Goal: Information Seeking & Learning: Find specific fact

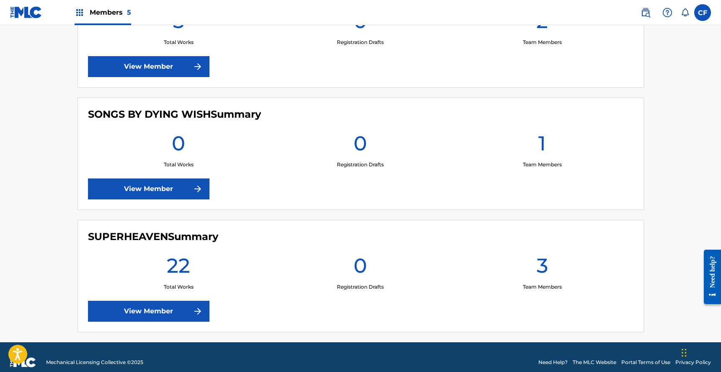
scroll to position [546, 0]
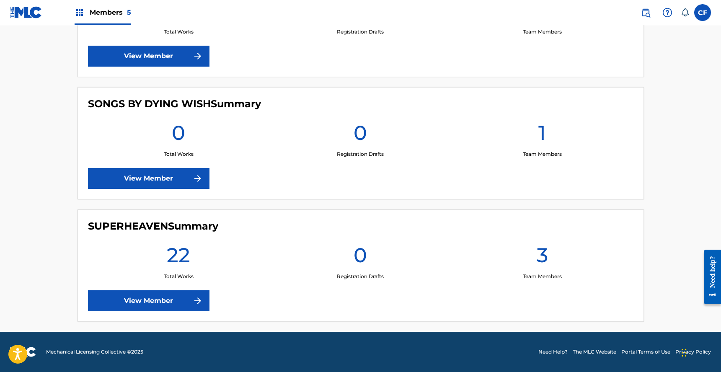
click at [136, 181] on link "View Member" at bounding box center [148, 178] width 121 height 21
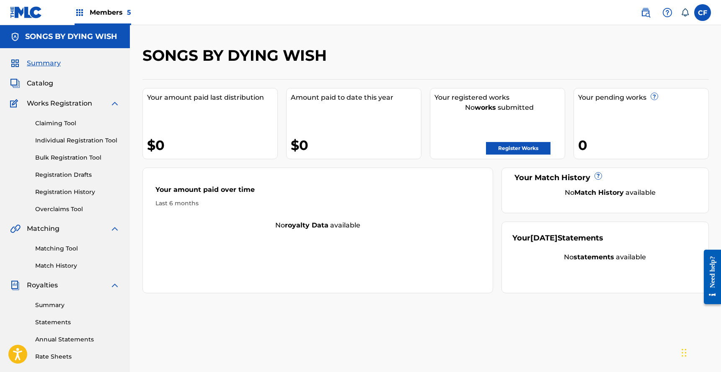
scroll to position [147, 0]
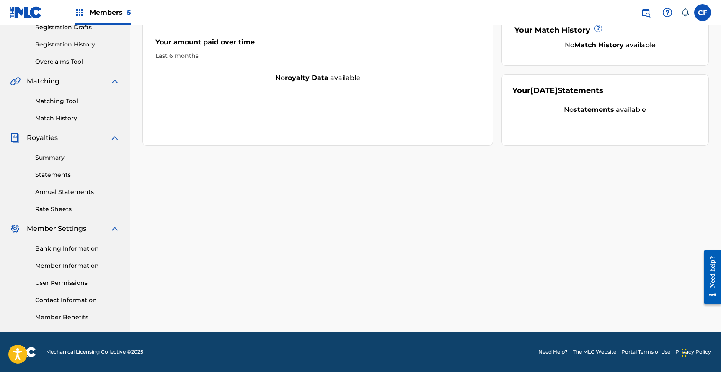
click at [61, 265] on link "Member Information" at bounding box center [77, 265] width 85 height 9
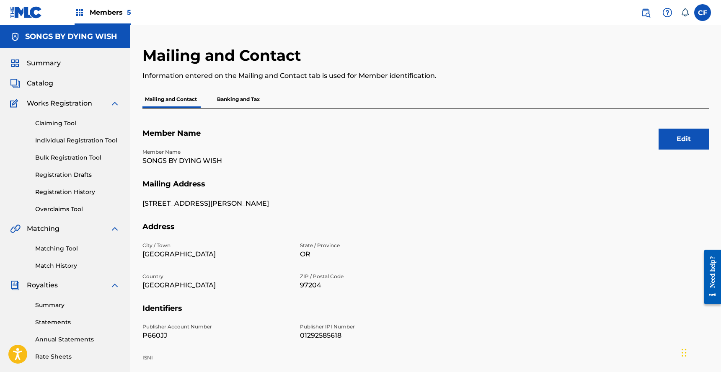
click at [204, 160] on p "SONGS BY DYING WISH" at bounding box center [215, 161] width 147 height 10
copy p "SONGS BY DYING WISH"
click at [163, 335] on p "P660JJ" at bounding box center [215, 335] width 147 height 10
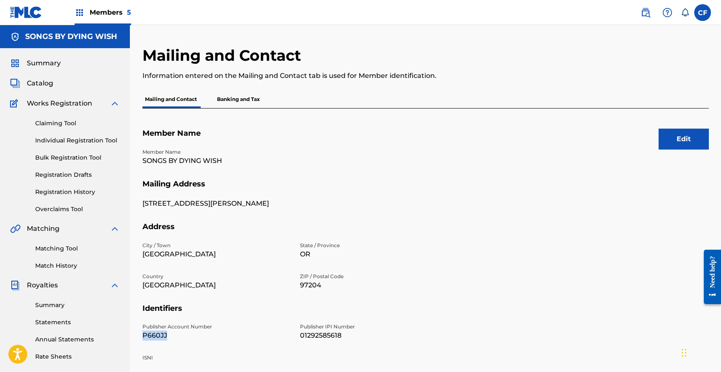
click at [163, 335] on p "P660JJ" at bounding box center [215, 335] width 147 height 10
copy p "P660JJ"
click at [310, 332] on p "01292585618" at bounding box center [373, 335] width 147 height 10
copy p "01292585618"
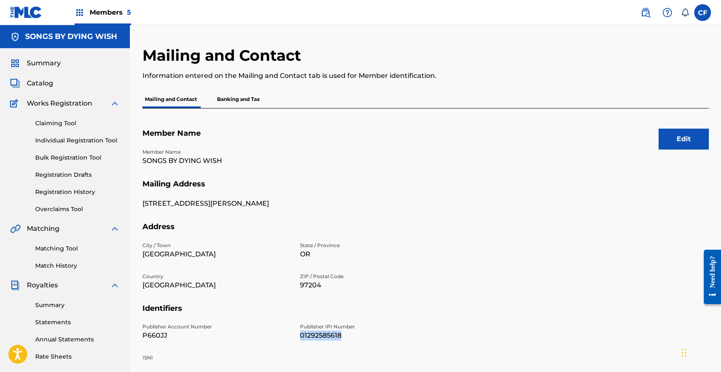
click at [42, 58] on span "Summary" at bounding box center [44, 63] width 34 height 10
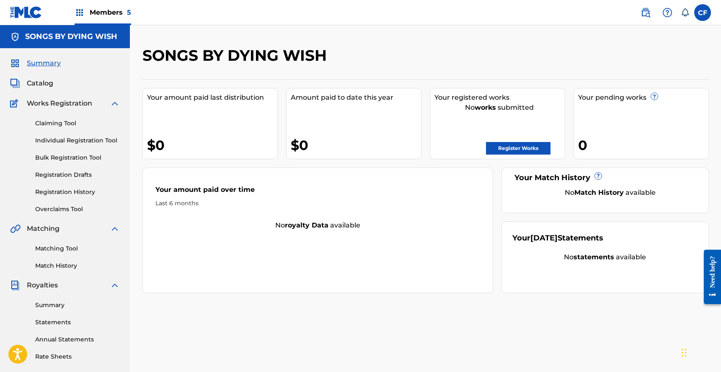
click at [86, 160] on link "Bulk Registration Tool" at bounding box center [77, 157] width 85 height 9
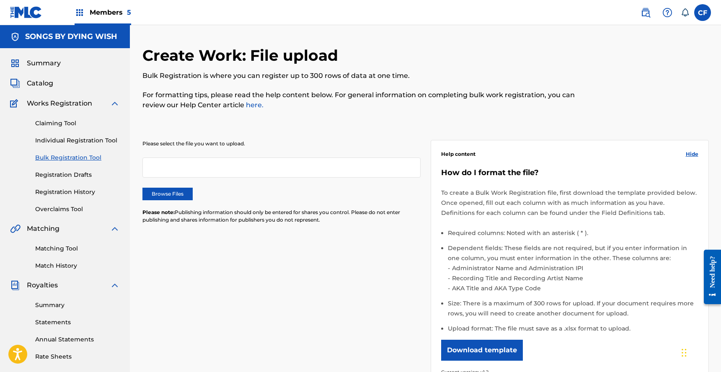
click at [178, 197] on label "Browse Files" at bounding box center [167, 194] width 50 height 13
click at [0, 0] on input "Browse Files" at bounding box center [0, 0] width 0 height 0
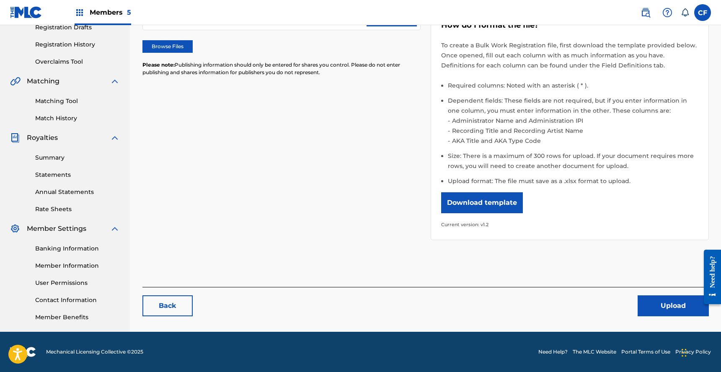
click at [677, 299] on button "Upload" at bounding box center [672, 305] width 71 height 21
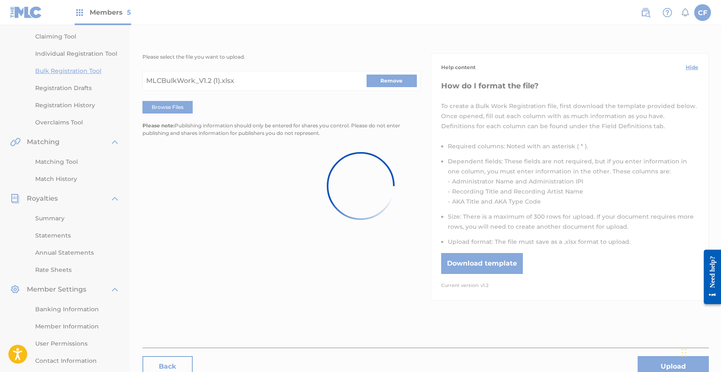
scroll to position [0, 0]
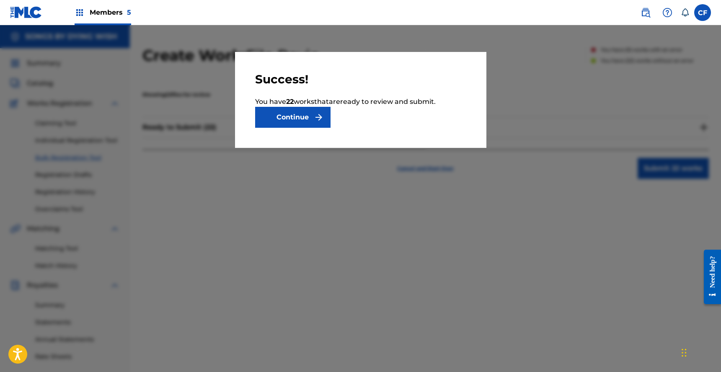
click at [318, 115] on img "submit" at bounding box center [319, 117] width 10 height 10
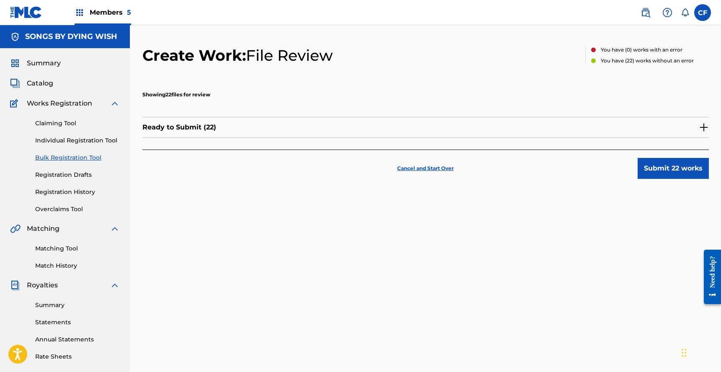
click at [685, 119] on div "Ready to Submit ( 22 )" at bounding box center [425, 127] width 566 height 21
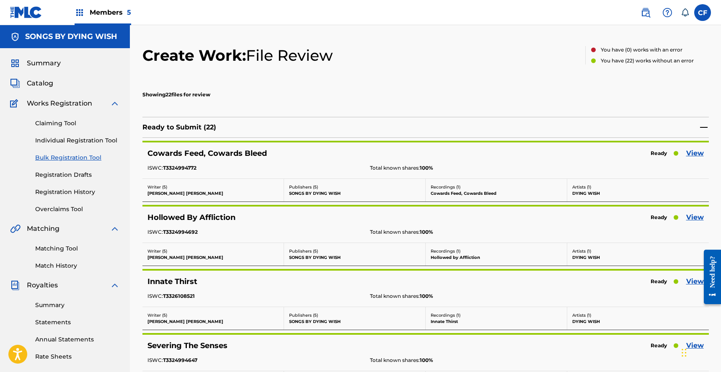
click at [694, 154] on link "View" at bounding box center [695, 153] width 18 height 10
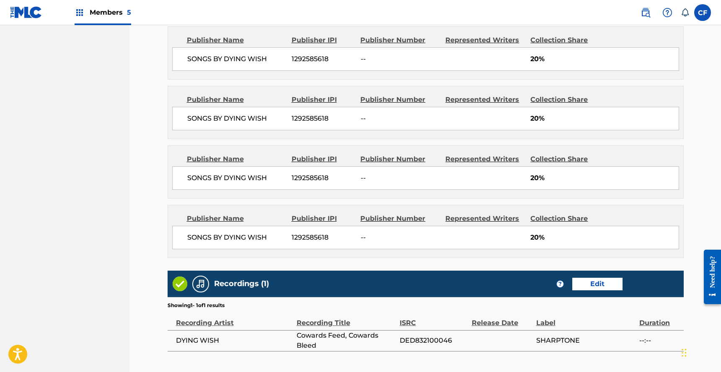
scroll to position [542, 0]
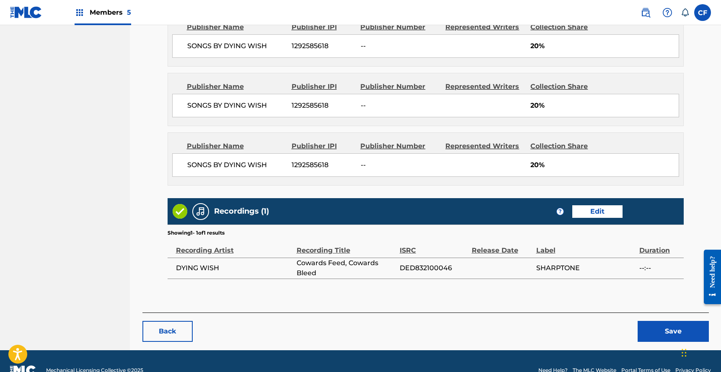
click at [164, 328] on button "Back" at bounding box center [167, 331] width 50 height 21
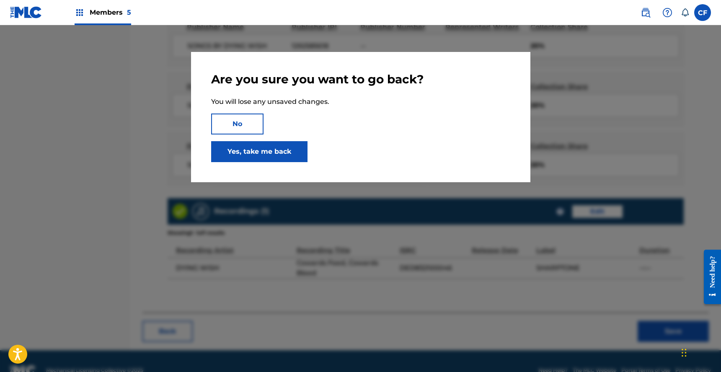
click at [243, 145] on link "Yes, take me back" at bounding box center [259, 151] width 96 height 21
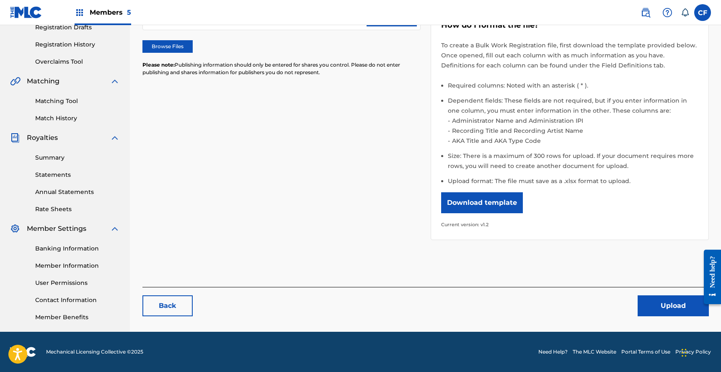
scroll to position [105, 0]
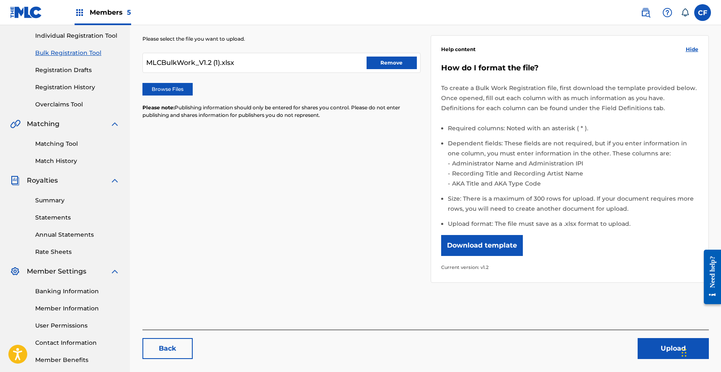
click at [663, 343] on button "Upload" at bounding box center [672, 348] width 71 height 21
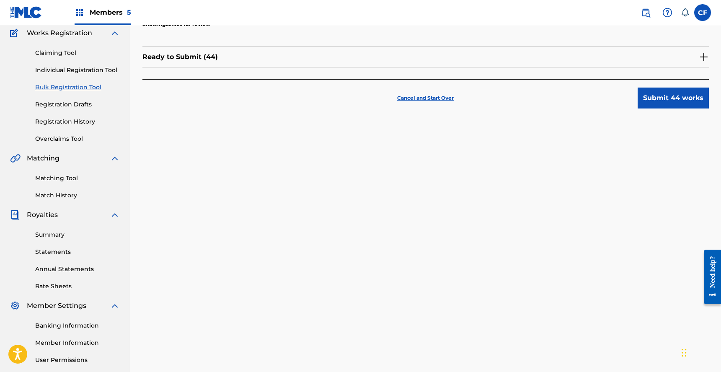
scroll to position [91, 0]
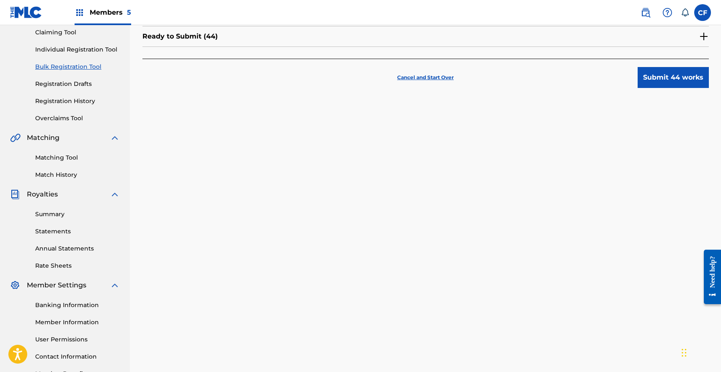
click at [647, 37] on div "Ready to Submit ( 44 )" at bounding box center [425, 36] width 566 height 21
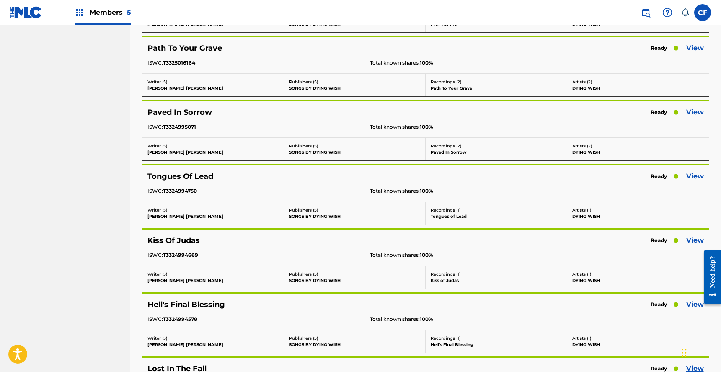
scroll to position [975, 0]
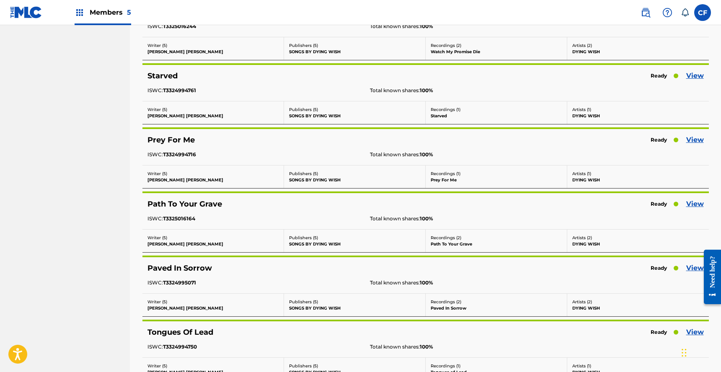
click at [697, 140] on link "View" at bounding box center [695, 140] width 18 height 10
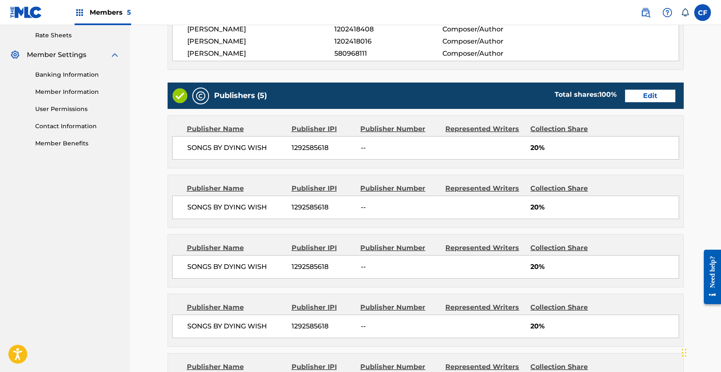
scroll to position [401, 0]
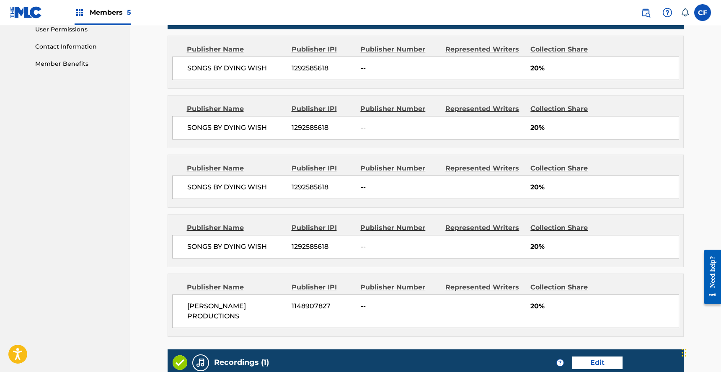
click at [555, 289] on div "Collection Share" at bounding box center [567, 287] width 74 height 10
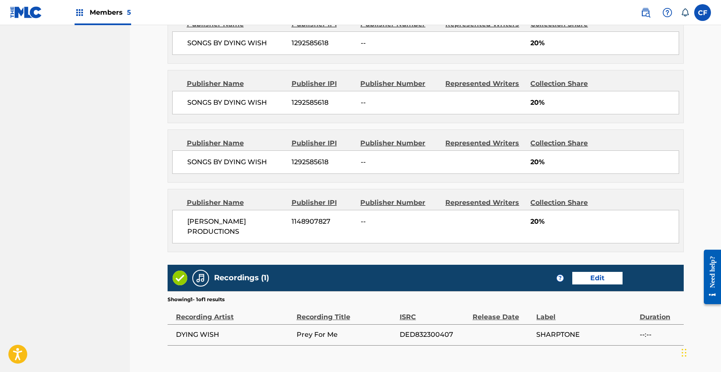
scroll to position [558, 0]
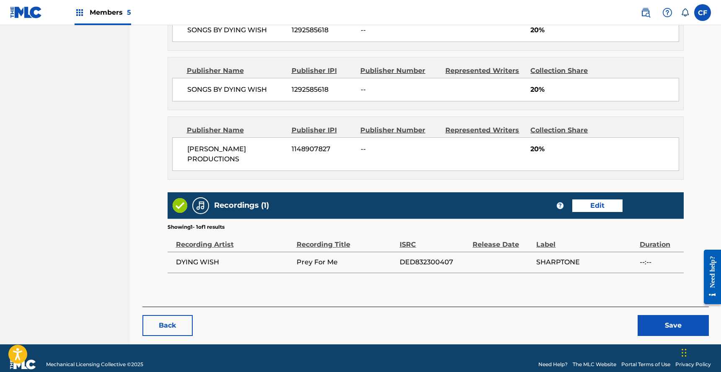
click at [179, 326] on button "Back" at bounding box center [167, 325] width 50 height 21
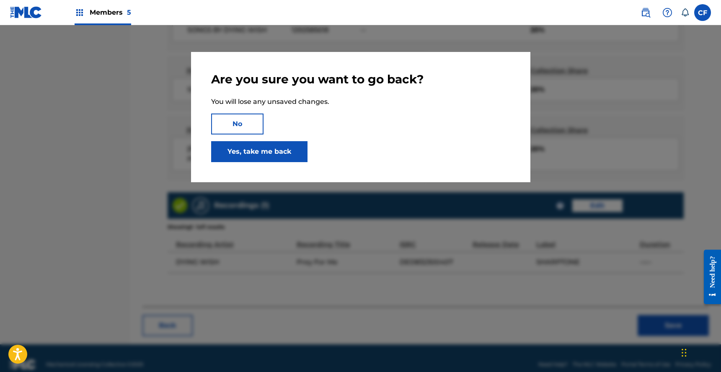
click at [279, 142] on link "Yes, take me back" at bounding box center [259, 151] width 96 height 21
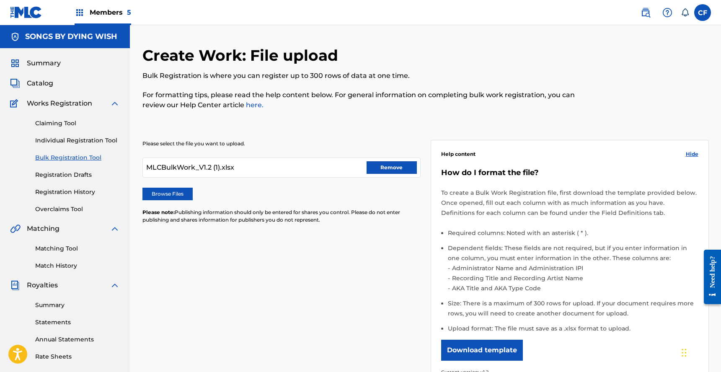
scroll to position [147, 0]
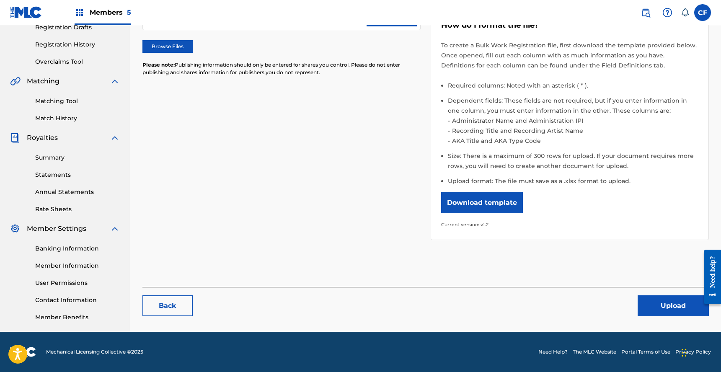
click at [645, 297] on button "Upload" at bounding box center [672, 305] width 71 height 21
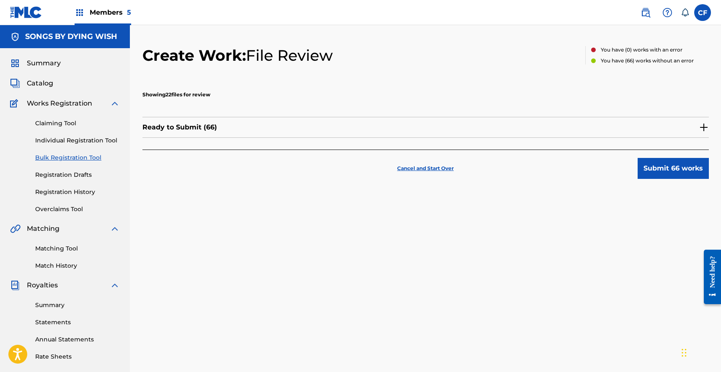
click at [427, 169] on p "Cancel and Start Over" at bounding box center [425, 169] width 57 height 8
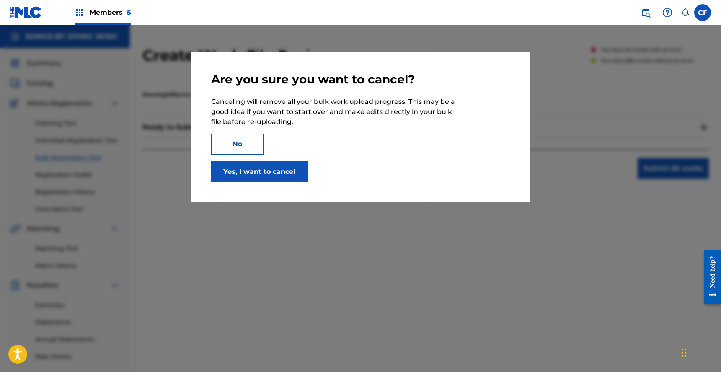
click at [288, 175] on button "Yes, I want to cancel" at bounding box center [259, 171] width 96 height 21
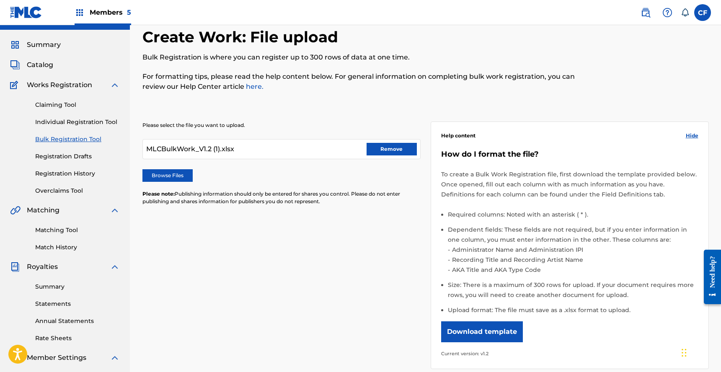
scroll to position [0, 0]
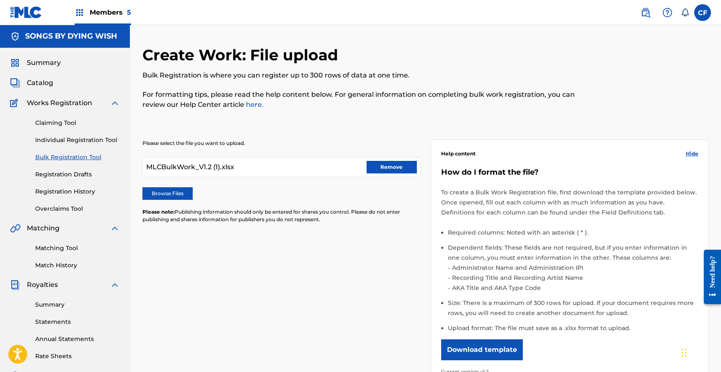
click at [399, 168] on button "Remove" at bounding box center [391, 167] width 50 height 13
click at [172, 194] on label "Browse Files" at bounding box center [167, 193] width 50 height 13
click at [0, 0] on input "Browse Files" at bounding box center [0, 0] width 0 height 0
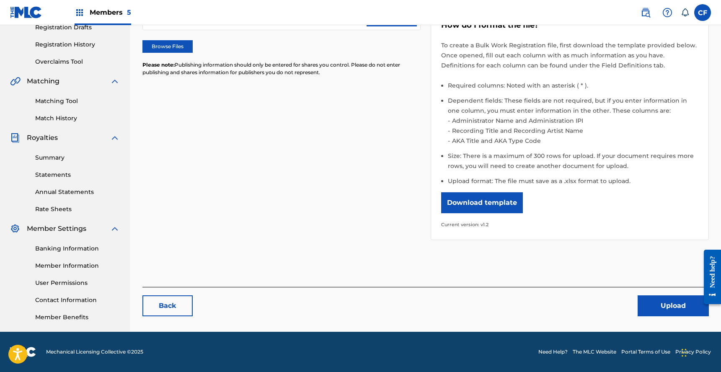
click at [650, 301] on button "Upload" at bounding box center [672, 305] width 71 height 21
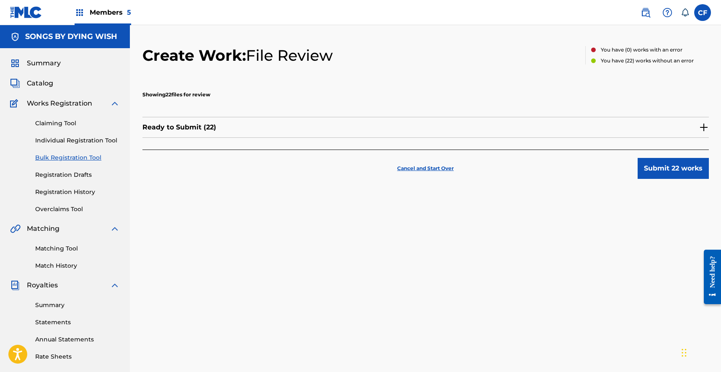
click at [692, 172] on button "Submit 22 works" at bounding box center [672, 168] width 71 height 21
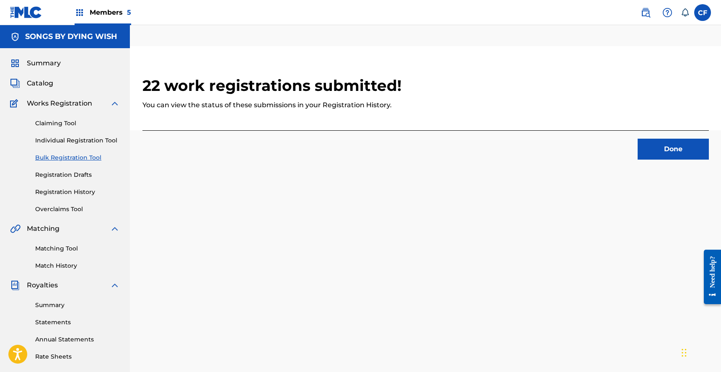
click at [50, 101] on span "Works Registration" at bounding box center [59, 103] width 65 height 10
click at [43, 83] on span "Catalog" at bounding box center [40, 83] width 26 height 10
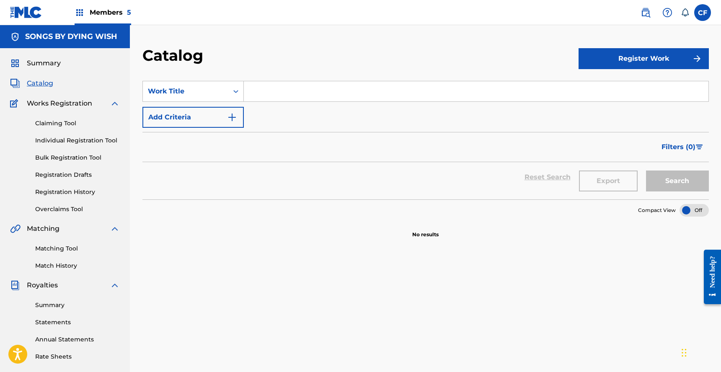
click at [65, 174] on link "Registration Drafts" at bounding box center [77, 174] width 85 height 9
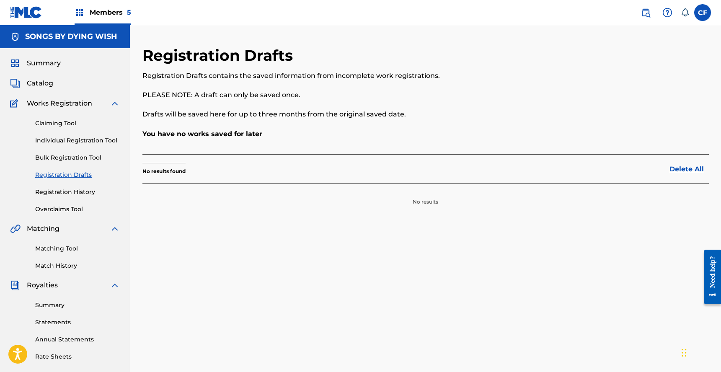
click at [55, 190] on link "Registration History" at bounding box center [77, 192] width 85 height 9
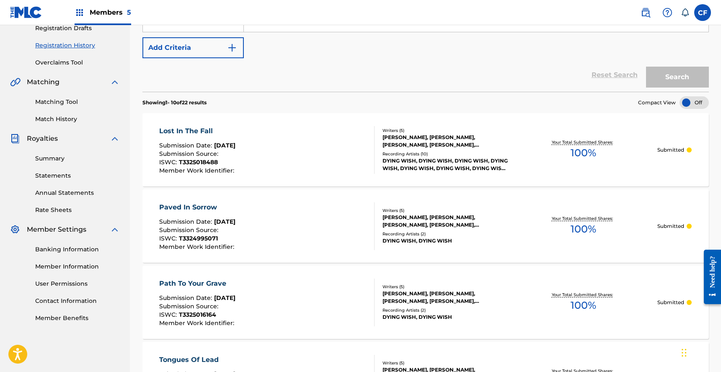
scroll to position [174, 0]
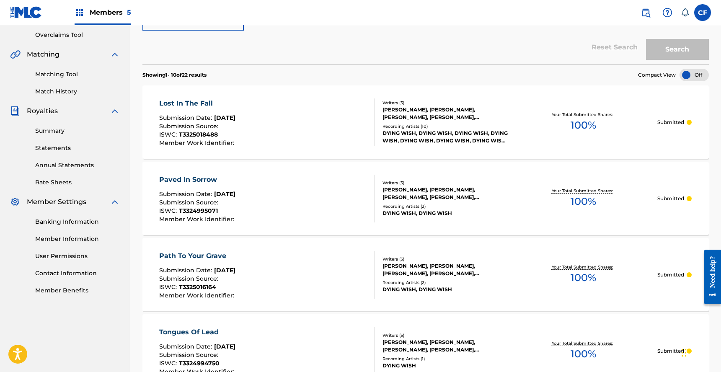
click at [346, 118] on div "Lost In The Fall Submission Date : Aug 28, 2025 Submission Source : ISWC : T332…" at bounding box center [266, 122] width 215 height 48
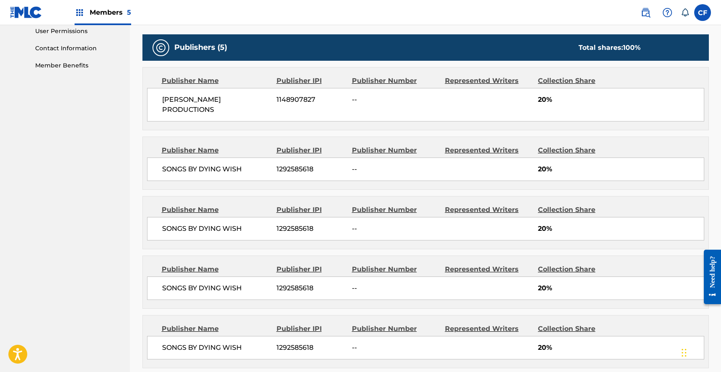
scroll to position [351, 0]
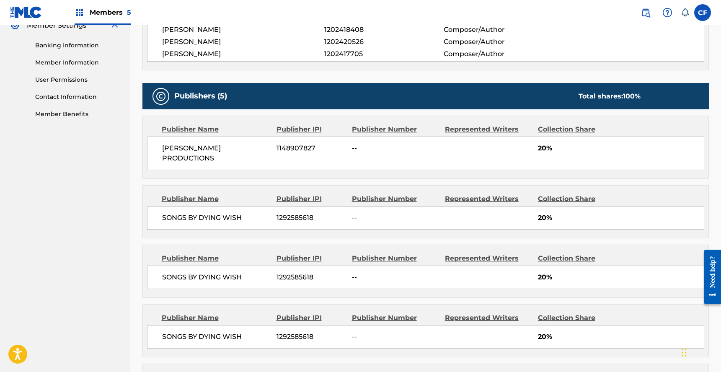
click at [382, 199] on div "Publisher Number" at bounding box center [395, 199] width 87 height 10
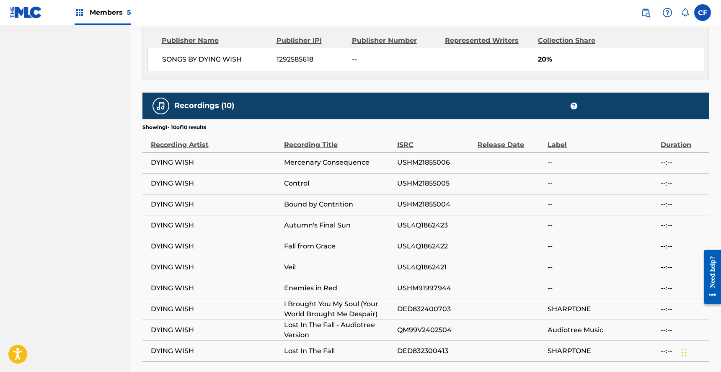
scroll to position [745, 0]
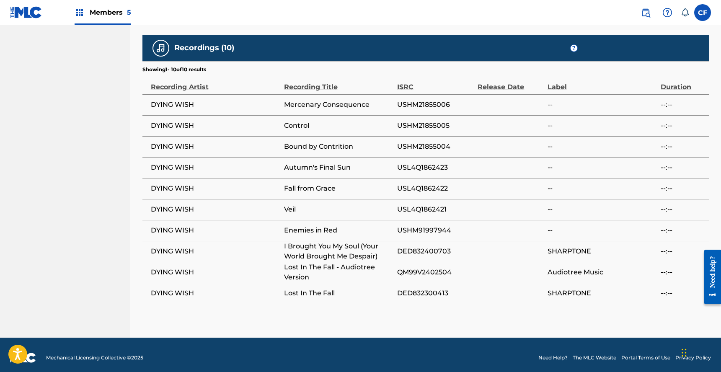
click at [381, 226] on span "Enemies in Red" at bounding box center [338, 230] width 109 height 10
click at [385, 204] on span "Veil" at bounding box center [338, 209] width 109 height 10
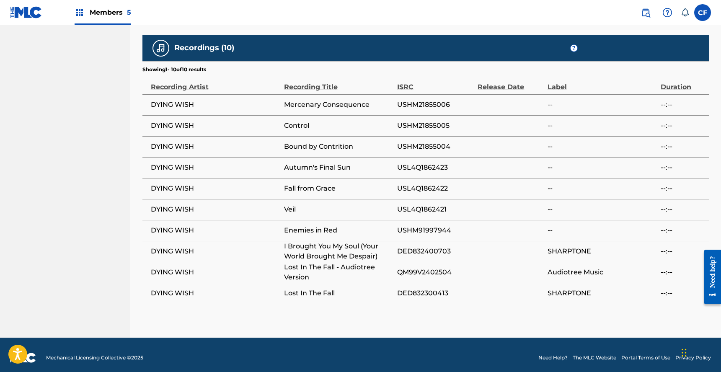
click at [385, 204] on span "Veil" at bounding box center [338, 209] width 109 height 10
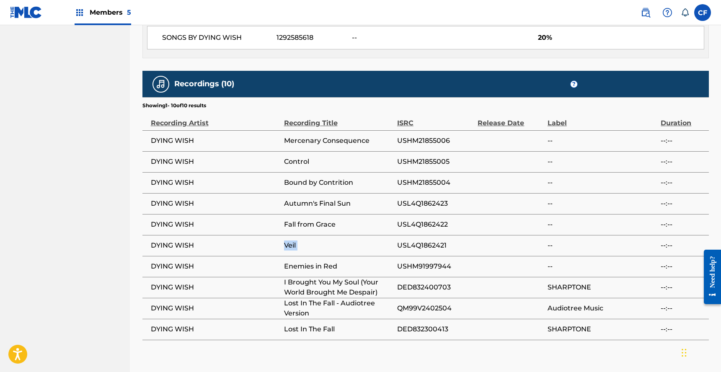
scroll to position [748, 0]
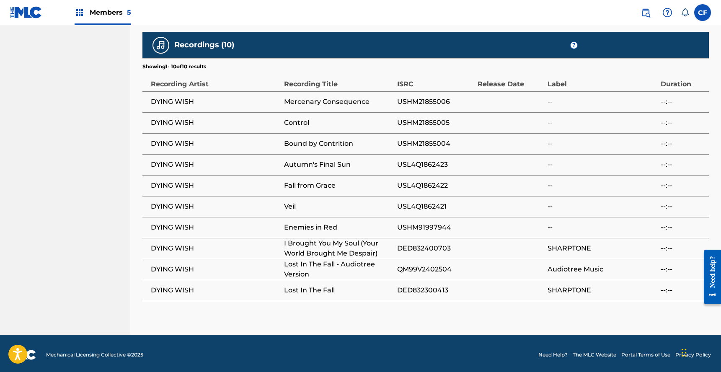
click at [302, 185] on span "Fall from Grace" at bounding box center [338, 186] width 109 height 10
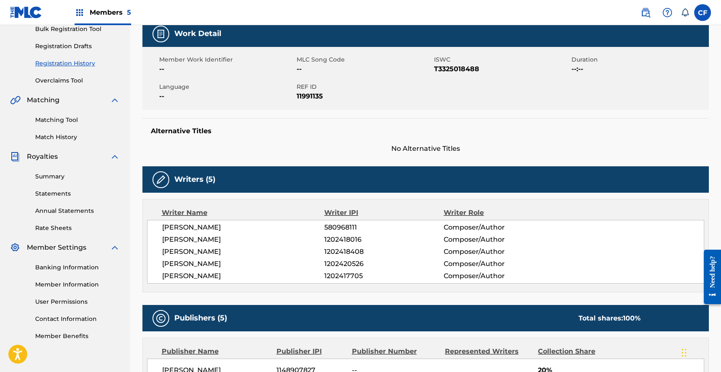
scroll to position [0, 0]
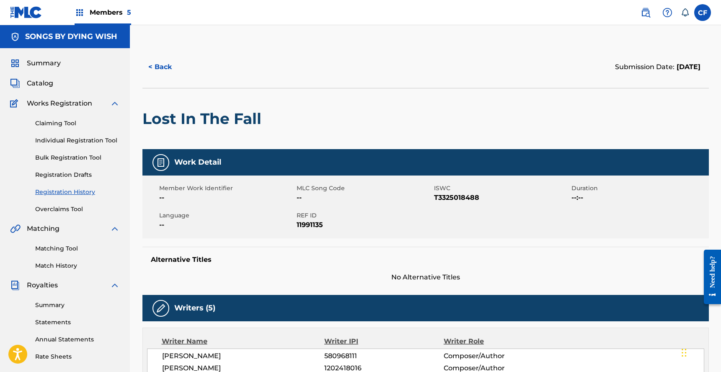
click at [165, 63] on button "< Back" at bounding box center [167, 67] width 50 height 21
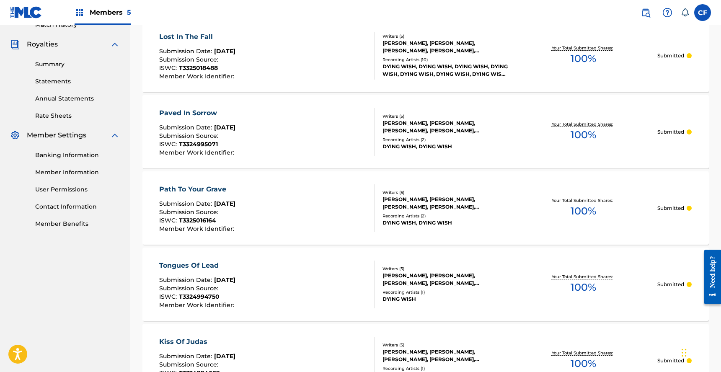
scroll to position [234, 0]
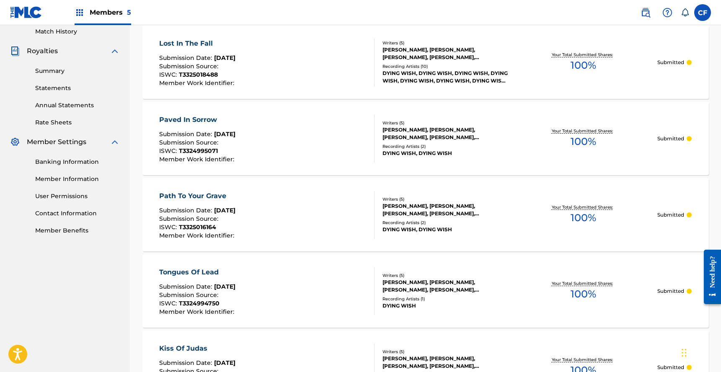
click at [338, 162] on div "Paved In Sorrow Submission Date : Aug 28, 2025 Submission Source : ISWC : T3324…" at bounding box center [266, 139] width 215 height 48
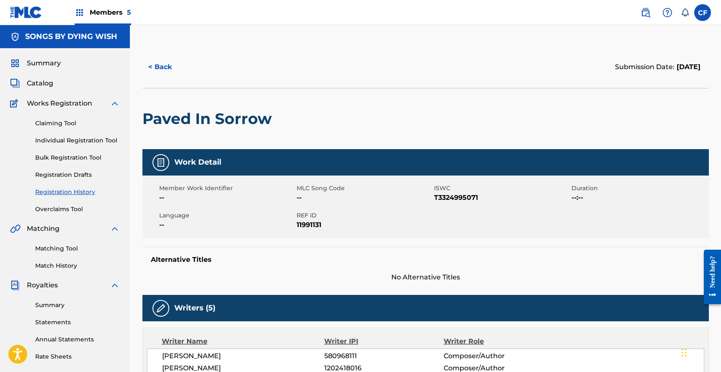
click at [66, 122] on link "Claiming Tool" at bounding box center [77, 123] width 85 height 9
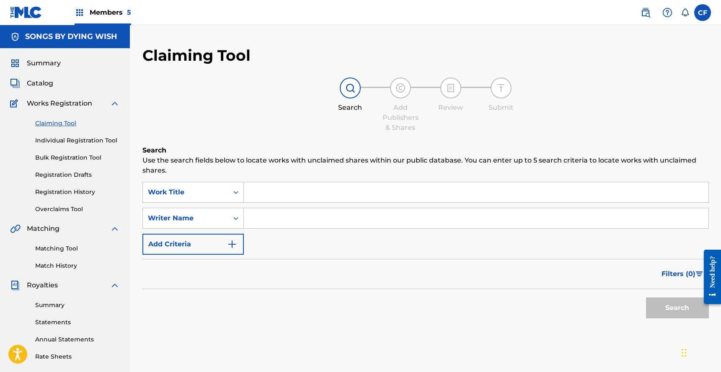
click at [85, 5] on div "Members 5" at bounding box center [103, 12] width 57 height 25
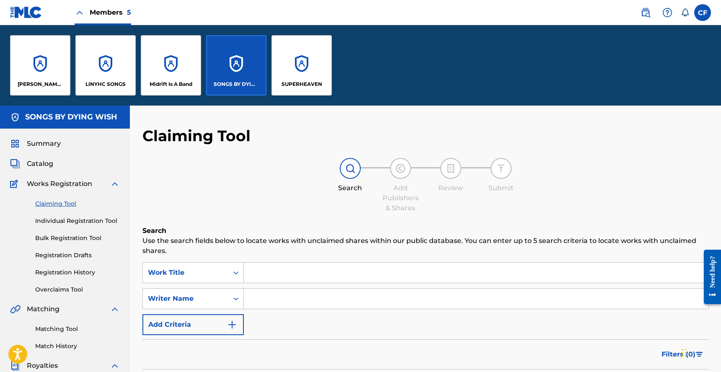
click at [172, 67] on div "Midrift Is A Band" at bounding box center [171, 65] width 60 height 60
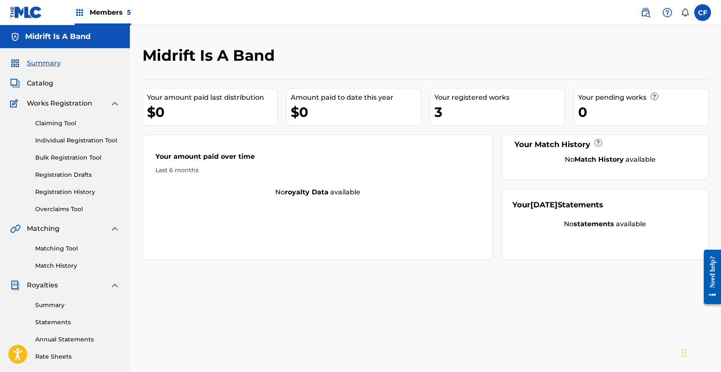
click at [36, 80] on span "Catalog" at bounding box center [40, 83] width 26 height 10
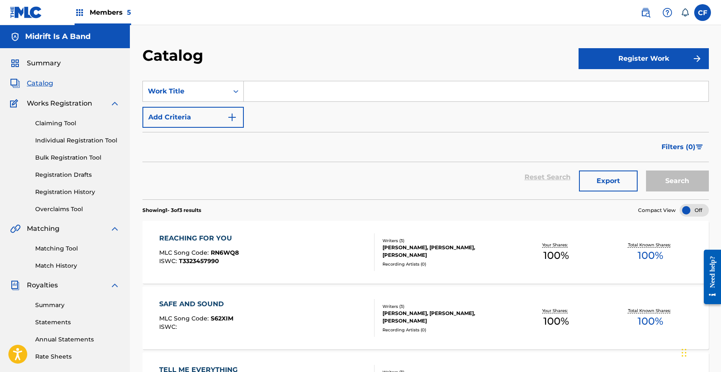
click at [299, 234] on div "REACHING FOR YOU MLC Song Code : RN6WQ8 ISWC : T3323457990" at bounding box center [266, 252] width 215 height 38
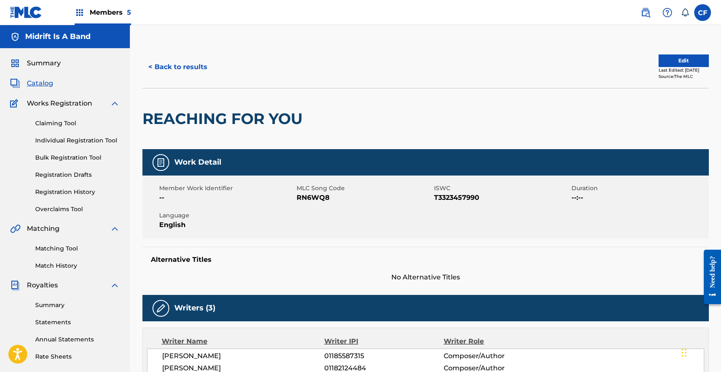
click at [67, 176] on link "Registration Drafts" at bounding box center [77, 174] width 85 height 9
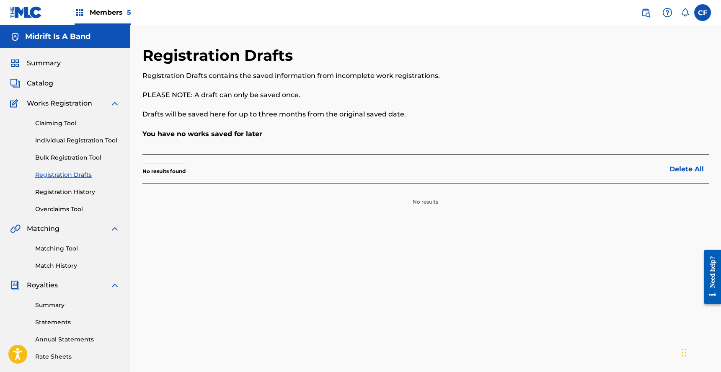
click at [83, 195] on link "Registration History" at bounding box center [77, 192] width 85 height 9
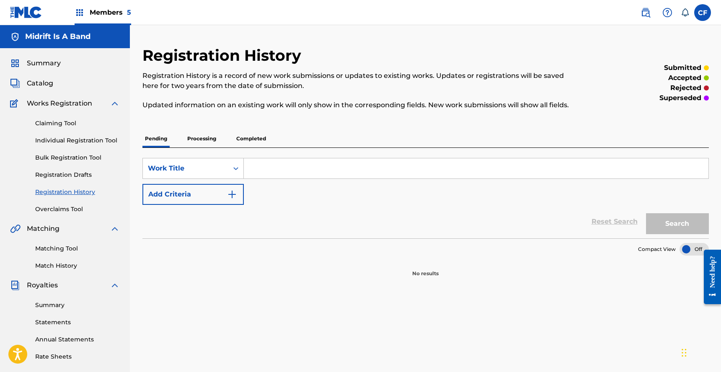
click at [196, 142] on p "Processing" at bounding box center [202, 139] width 34 height 18
click at [250, 140] on p "Completed" at bounding box center [251, 139] width 35 height 18
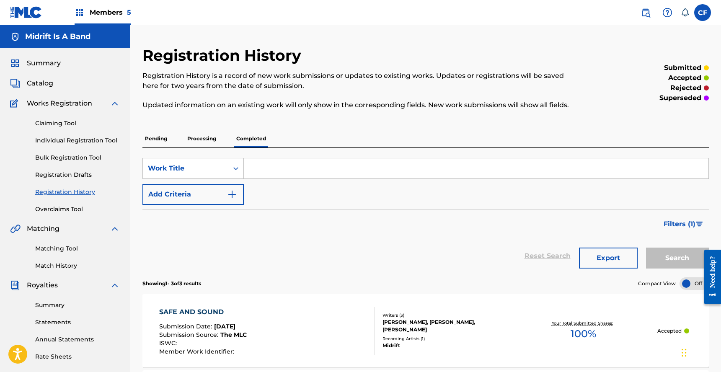
click at [340, 311] on div "SAFE AND SOUND Submission Date : [DATE] Submission Source : The MLC ISWC : Memb…" at bounding box center [266, 331] width 215 height 48
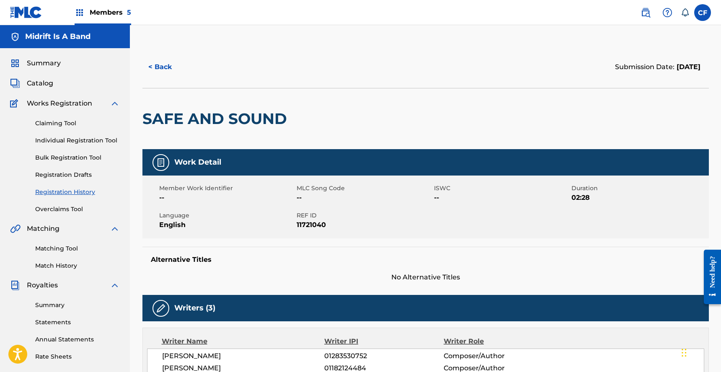
click at [165, 65] on button "< Back" at bounding box center [167, 67] width 50 height 21
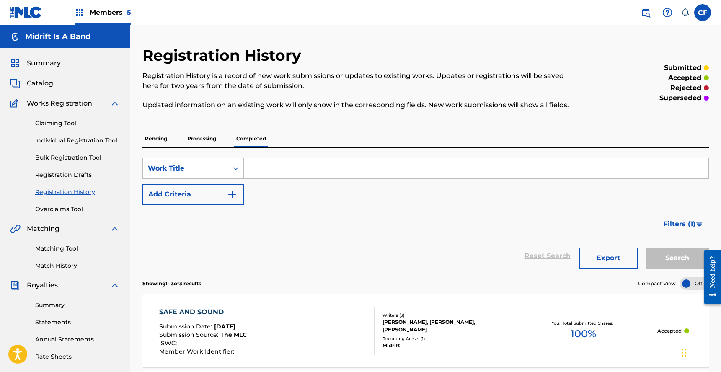
click at [45, 64] on span "Summary" at bounding box center [44, 63] width 34 height 10
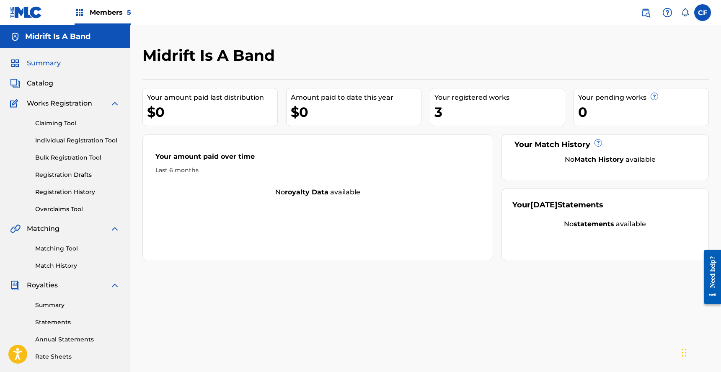
click at [42, 117] on div "Claiming Tool Individual Registration Tool Bulk Registration Tool Registration …" at bounding box center [65, 160] width 110 height 105
click at [47, 119] on div "Claiming Tool Individual Registration Tool Bulk Registration Tool Registration …" at bounding box center [65, 160] width 110 height 105
click at [40, 83] on span "Catalog" at bounding box center [40, 83] width 26 height 10
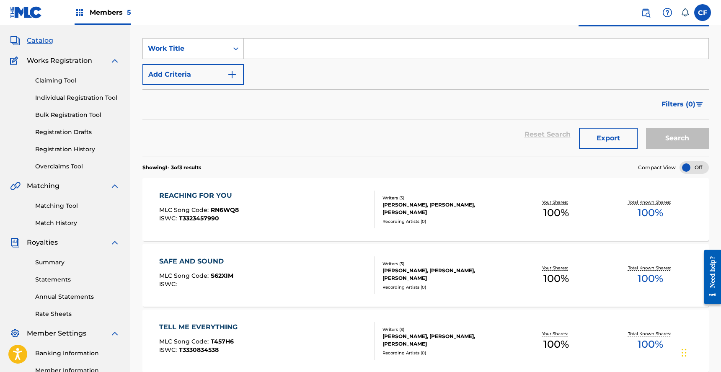
scroll to position [147, 0]
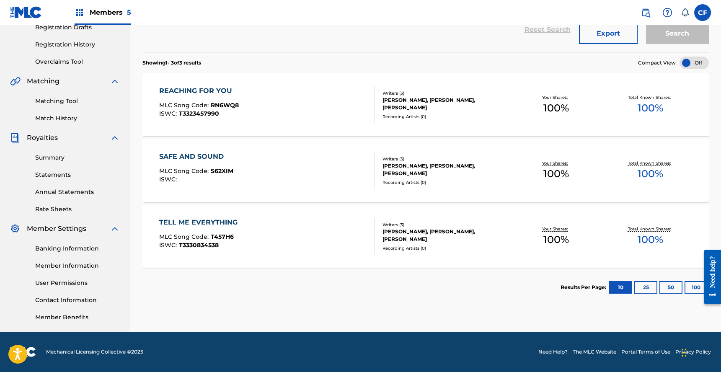
click at [288, 170] on div "SAFE AND SOUND MLC Song Code : S62XIM ISWC :" at bounding box center [266, 171] width 215 height 38
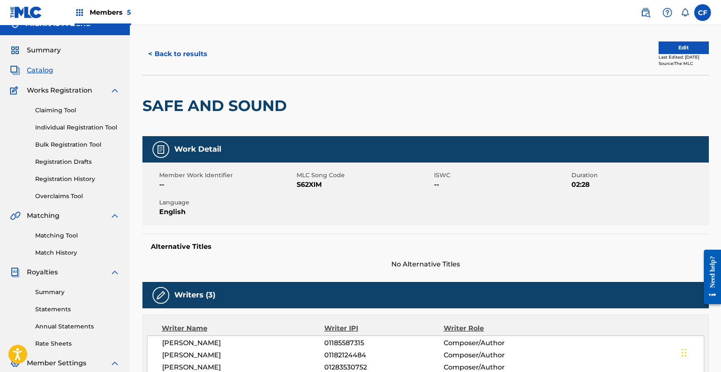
scroll to position [12, 0]
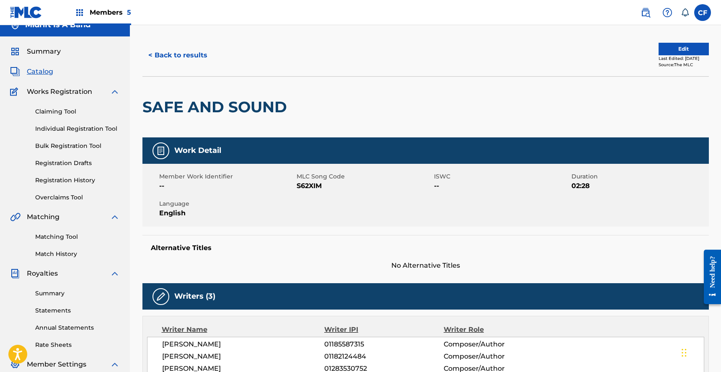
click at [279, 190] on span "--" at bounding box center [226, 186] width 135 height 10
click at [315, 190] on span "S62XIM" at bounding box center [364, 186] width 135 height 10
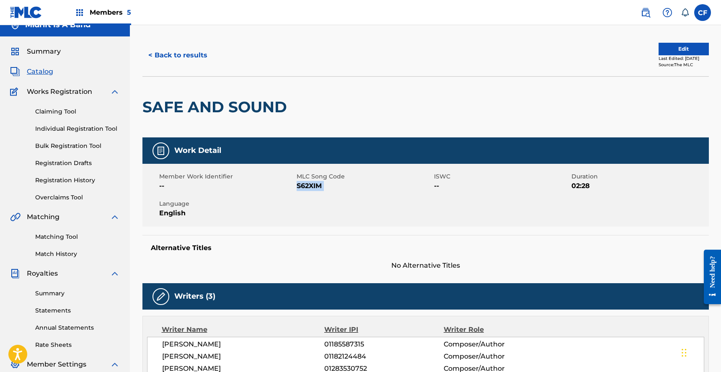
click at [315, 190] on span "S62XIM" at bounding box center [364, 186] width 135 height 10
click at [48, 51] on span "Summary" at bounding box center [44, 51] width 34 height 10
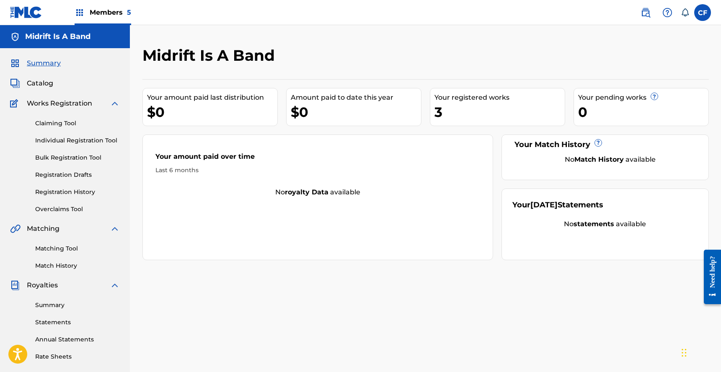
click at [44, 83] on span "Catalog" at bounding box center [40, 83] width 26 height 10
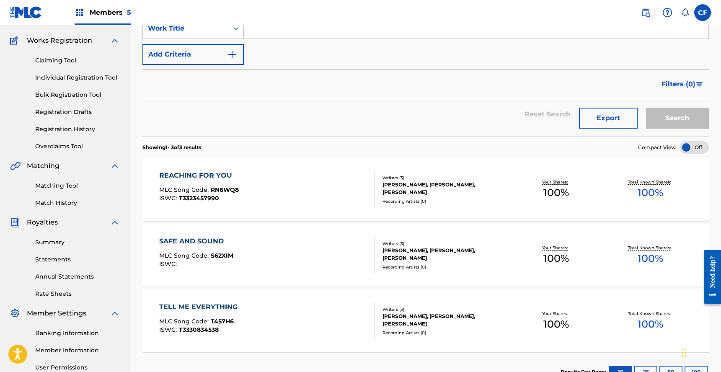
scroll to position [147, 0]
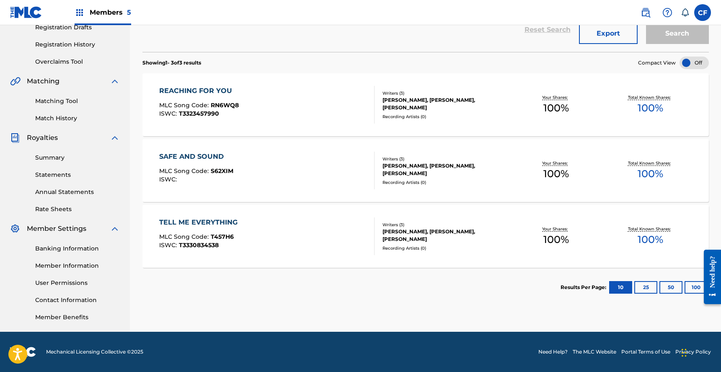
click at [288, 240] on div "TELL ME EVERYTHING MLC Song Code : T457H6 ISWC : T3330834538" at bounding box center [266, 236] width 215 height 38
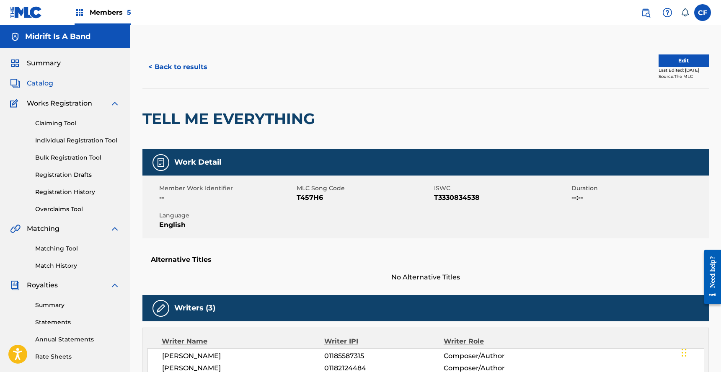
click at [188, 69] on button "< Back to results" at bounding box center [177, 67] width 71 height 21
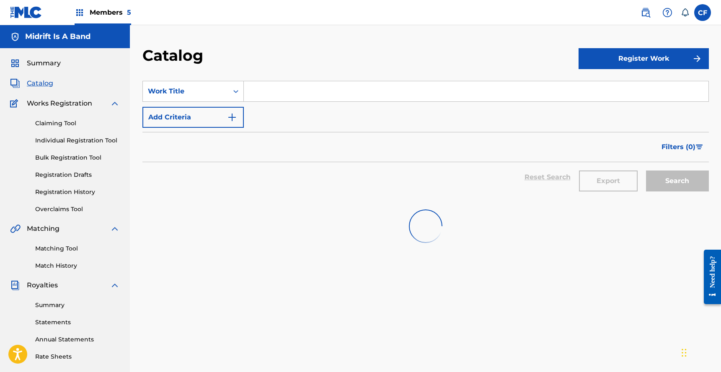
scroll to position [147, 0]
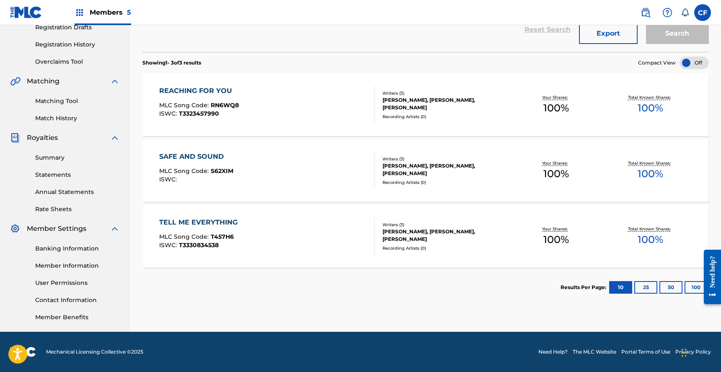
click at [237, 164] on div "SAFE AND SOUND MLC Song Code : S62XIM ISWC :" at bounding box center [266, 171] width 215 height 38
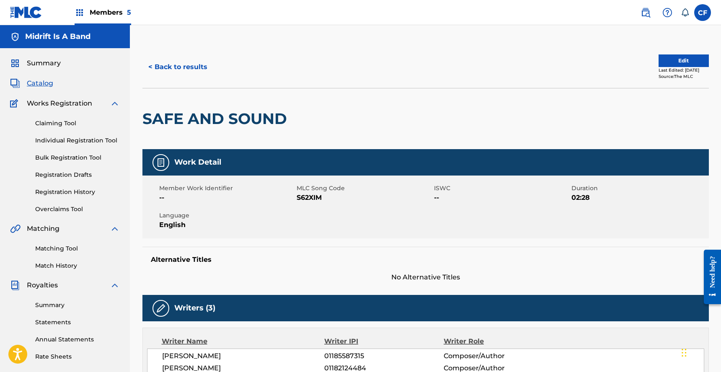
click at [701, 58] on button "Edit" at bounding box center [683, 60] width 50 height 13
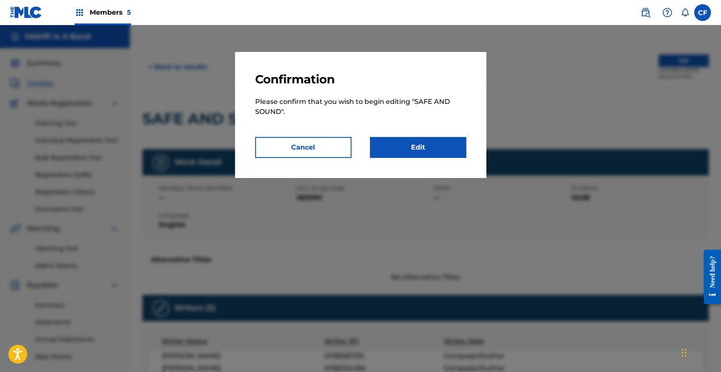
click at [435, 148] on link "Edit" at bounding box center [418, 147] width 96 height 21
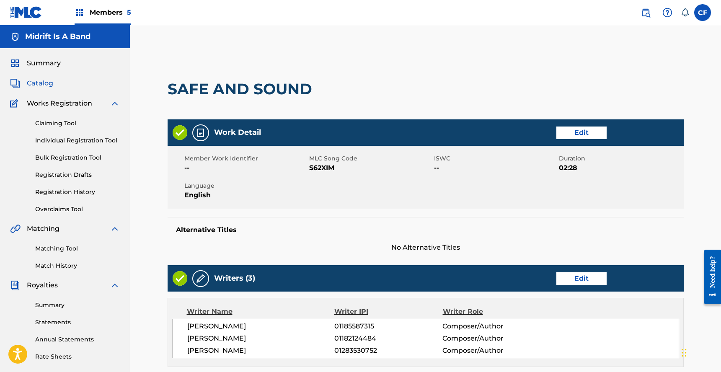
click at [584, 130] on link "Edit" at bounding box center [581, 132] width 50 height 13
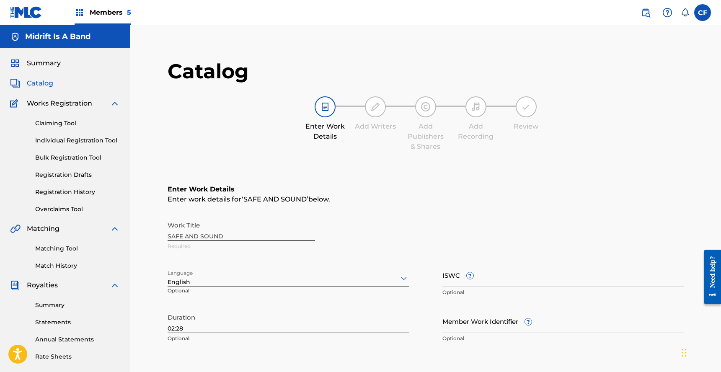
scroll to position [163, 0]
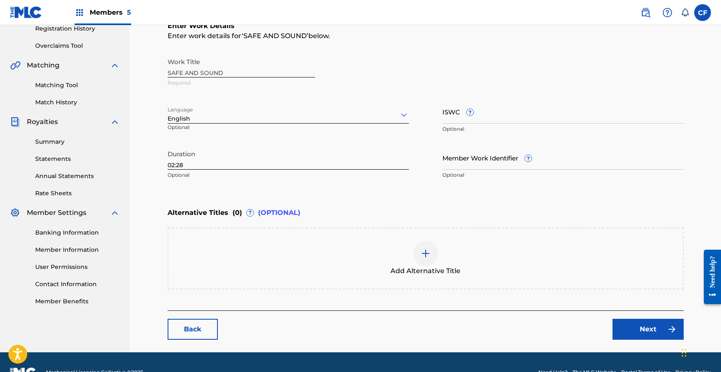
click at [455, 113] on input "ISWC ?" at bounding box center [562, 112] width 241 height 24
paste input "T3334554853"
type input "T3334554853"
click at [633, 328] on link "Next" at bounding box center [647, 329] width 71 height 21
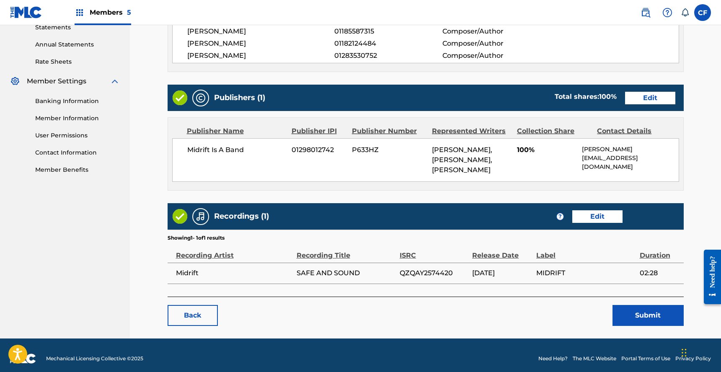
scroll to position [310, 0]
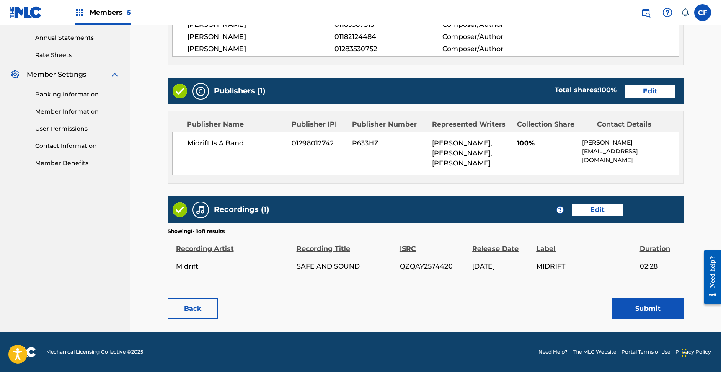
click at [639, 310] on button "Submit" at bounding box center [647, 308] width 71 height 21
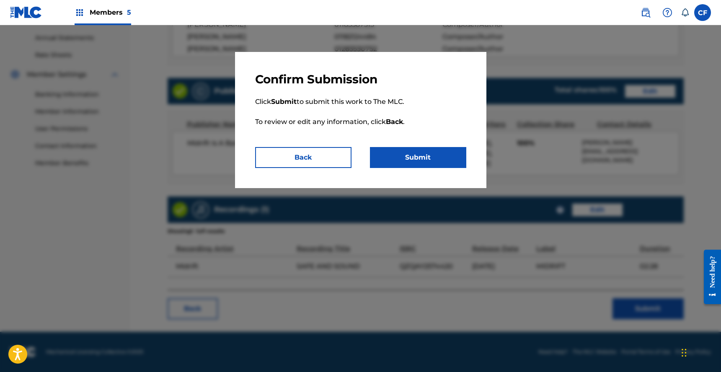
click at [420, 163] on button "Submit" at bounding box center [418, 157] width 96 height 21
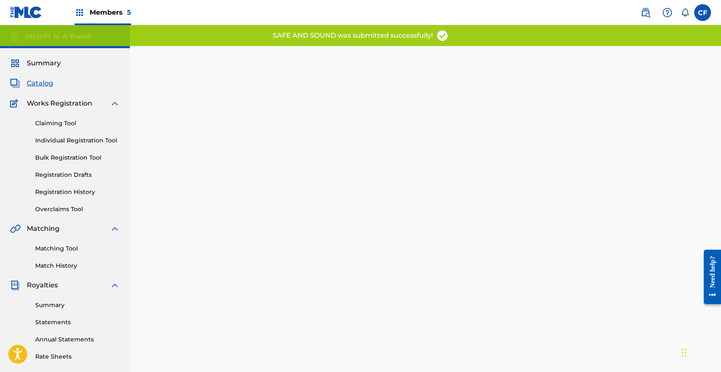
click at [43, 61] on span "Summary" at bounding box center [44, 63] width 34 height 10
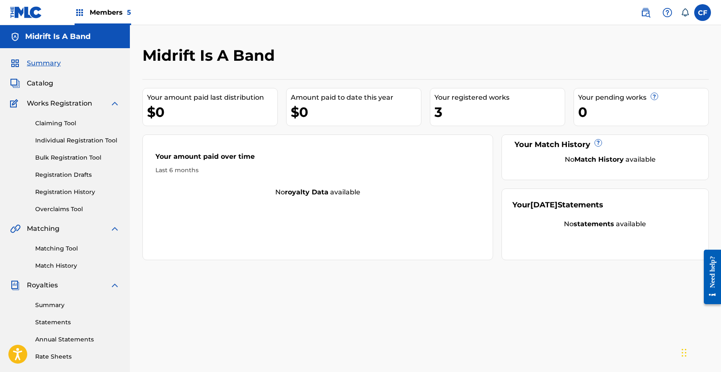
click at [69, 124] on link "Claiming Tool" at bounding box center [77, 123] width 85 height 9
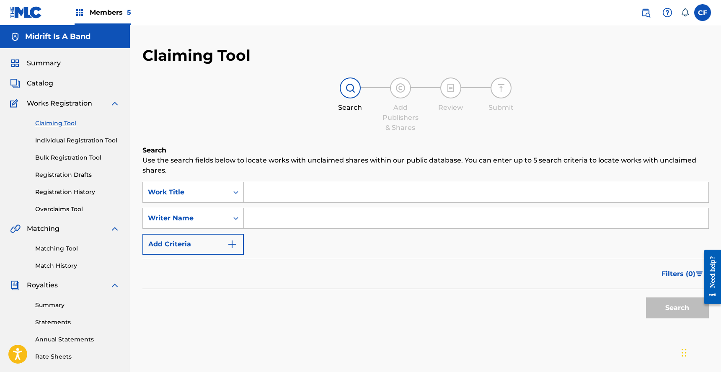
click at [73, 150] on div "Claiming Tool Individual Registration Tool Bulk Registration Tool Registration …" at bounding box center [65, 160] width 110 height 105
click at [89, 140] on link "Individual Registration Tool" at bounding box center [77, 140] width 85 height 9
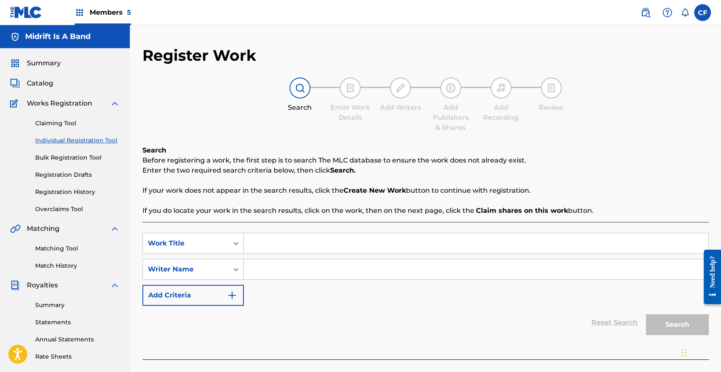
click at [80, 155] on link "Bulk Registration Tool" at bounding box center [77, 157] width 85 height 9
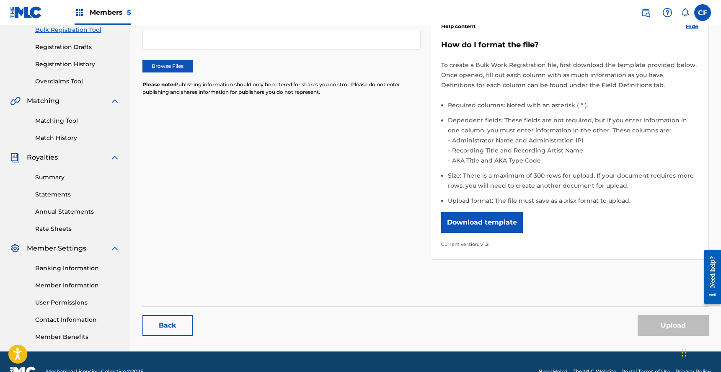
scroll to position [89, 0]
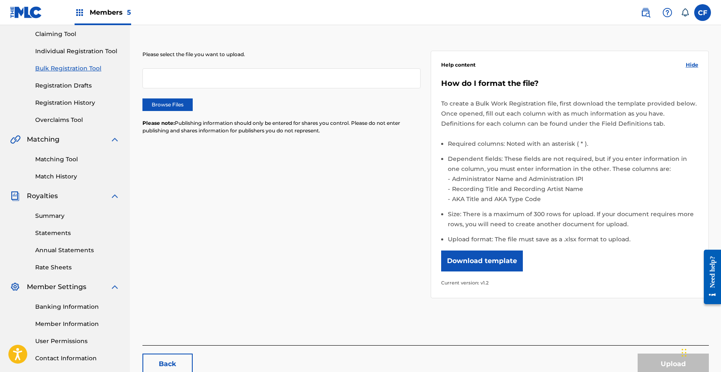
click at [71, 114] on div "Claiming Tool Individual Registration Tool Bulk Registration Tool Registration …" at bounding box center [65, 71] width 110 height 105
click at [70, 117] on link "Overclaims Tool" at bounding box center [77, 120] width 85 height 9
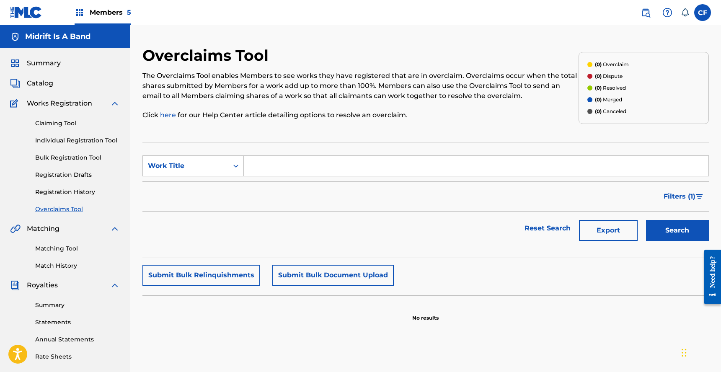
click at [75, 194] on link "Registration History" at bounding box center [77, 192] width 85 height 9
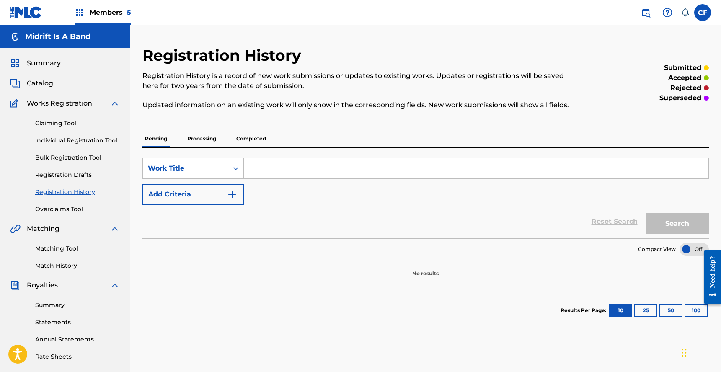
click at [81, 177] on link "Registration Drafts" at bounding box center [77, 174] width 85 height 9
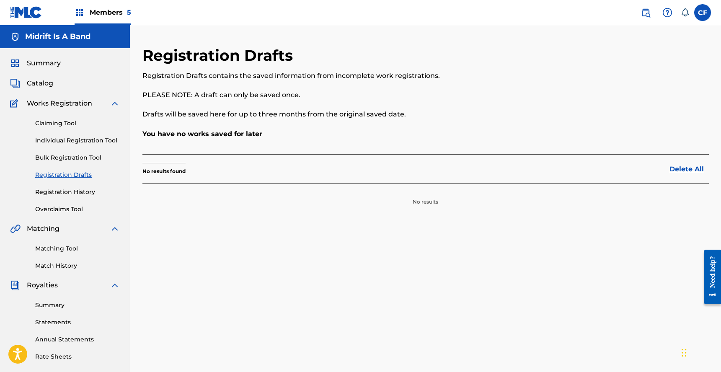
click at [87, 156] on link "Bulk Registration Tool" at bounding box center [77, 157] width 85 height 9
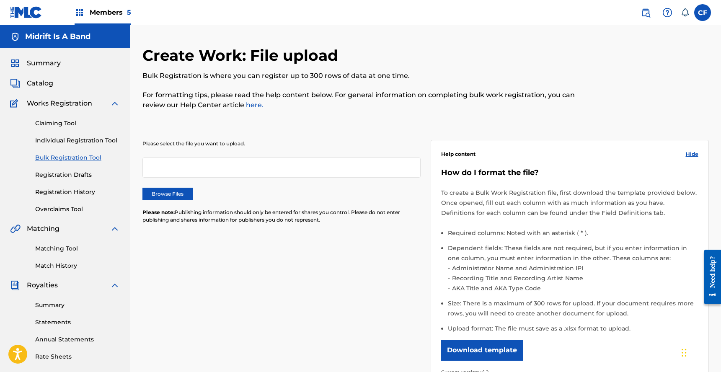
click at [88, 144] on link "Individual Registration Tool" at bounding box center [77, 140] width 85 height 9
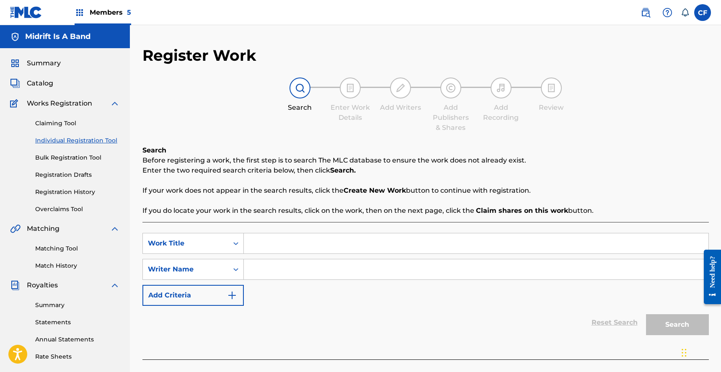
click at [75, 119] on link "Claiming Tool" at bounding box center [77, 123] width 85 height 9
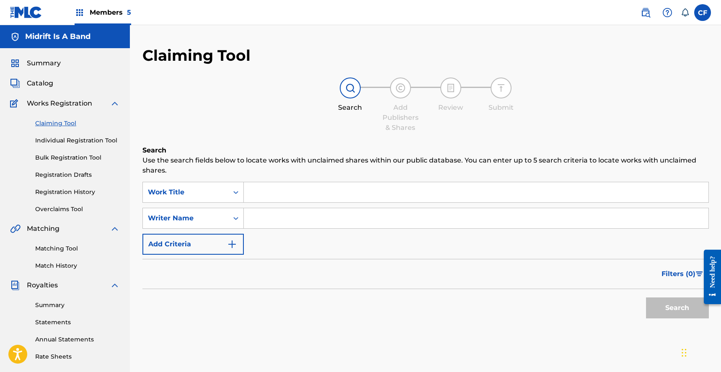
click at [45, 85] on span "Catalog" at bounding box center [40, 83] width 26 height 10
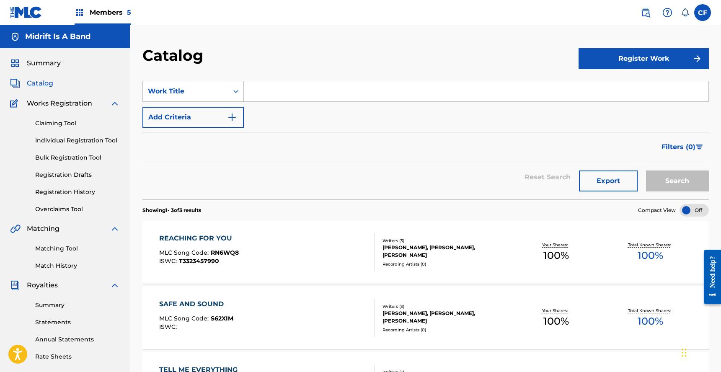
click at [77, 19] on div "Members 5" at bounding box center [103, 12] width 57 height 25
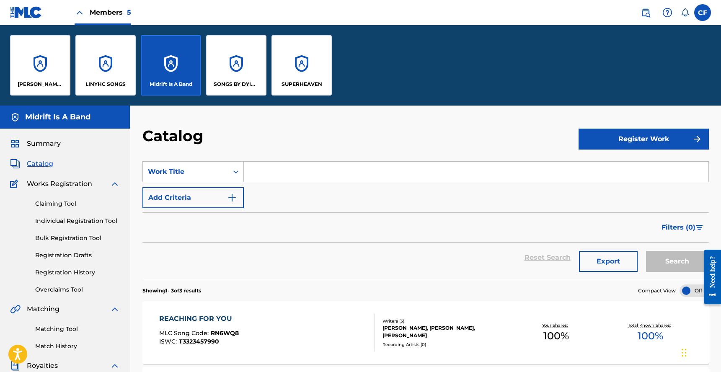
click at [52, 347] on link "Match History" at bounding box center [77, 346] width 85 height 9
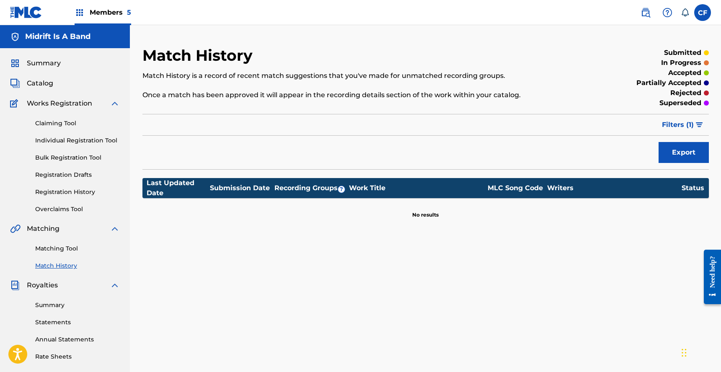
click at [57, 249] on link "Matching Tool" at bounding box center [77, 248] width 85 height 9
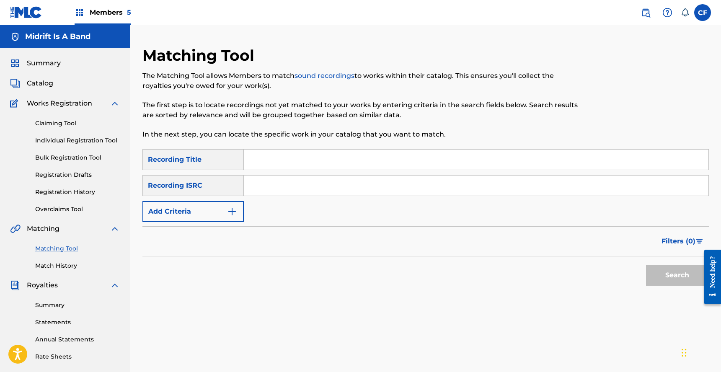
click at [263, 166] on input "Search Form" at bounding box center [476, 160] width 464 height 20
type input "s"
click at [94, 3] on div "Members 5" at bounding box center [103, 12] width 57 height 25
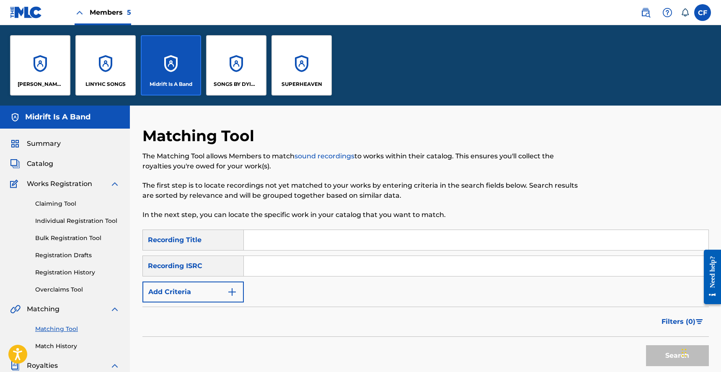
click at [32, 79] on div "[PERSON_NAME] PUBLISHING" at bounding box center [40, 65] width 60 height 60
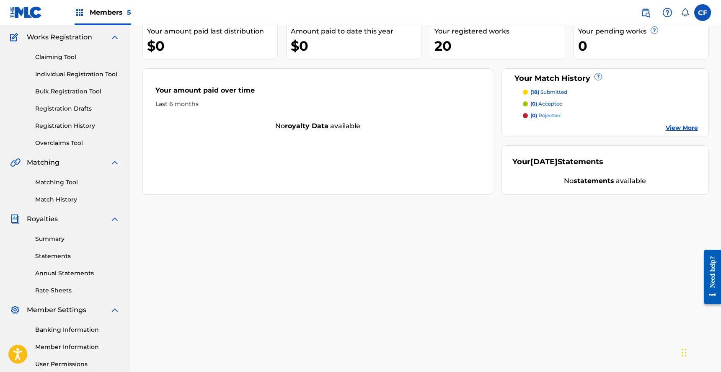
scroll to position [33, 0]
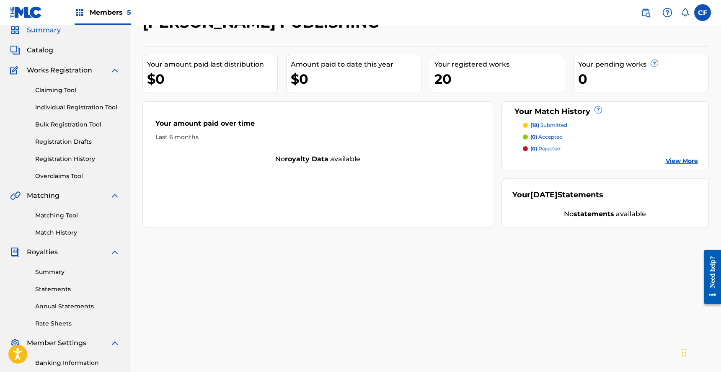
click at [65, 88] on link "Claiming Tool" at bounding box center [77, 90] width 85 height 9
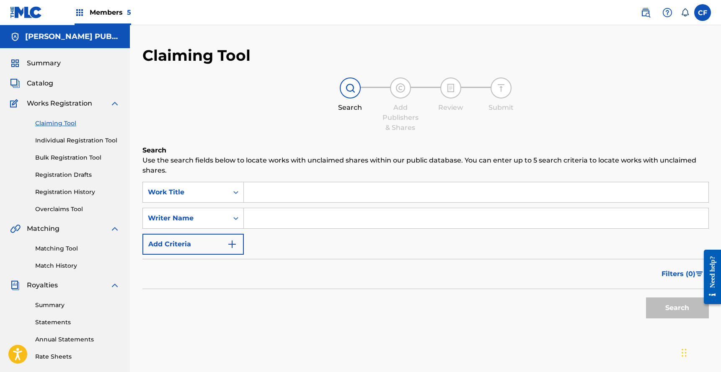
click at [261, 222] on input "Search Form" at bounding box center [476, 218] width 464 height 20
click at [194, 248] on button "Add Criteria" at bounding box center [192, 244] width 101 height 21
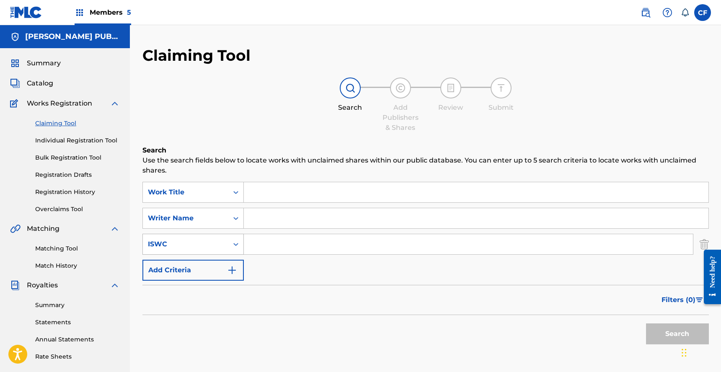
click at [199, 242] on div "ISWC" at bounding box center [185, 244] width 85 height 16
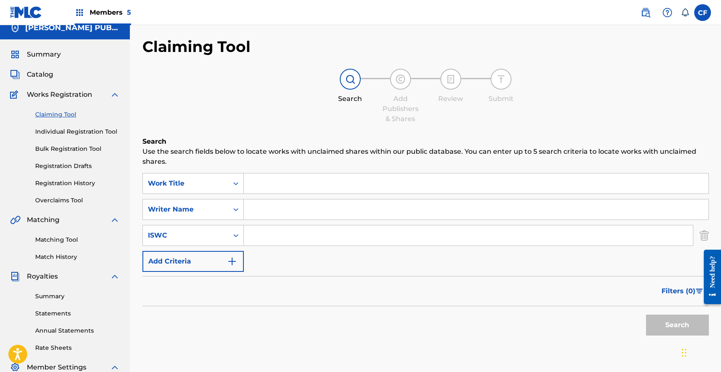
click at [75, 199] on link "Overclaims Tool" at bounding box center [77, 200] width 85 height 9
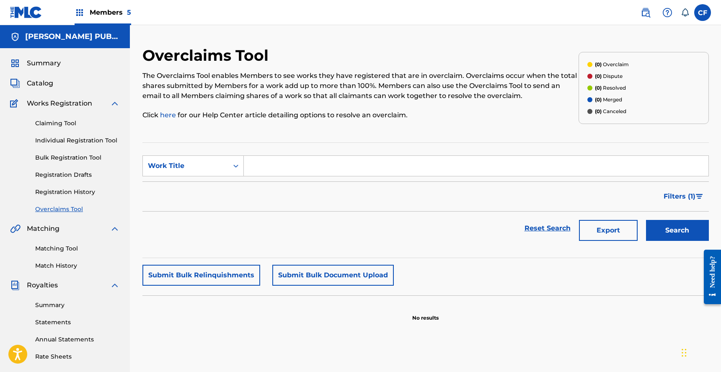
click at [409, 89] on p "The Overclaims Tool enables Members to see works they have registered that are …" at bounding box center [360, 86] width 436 height 30
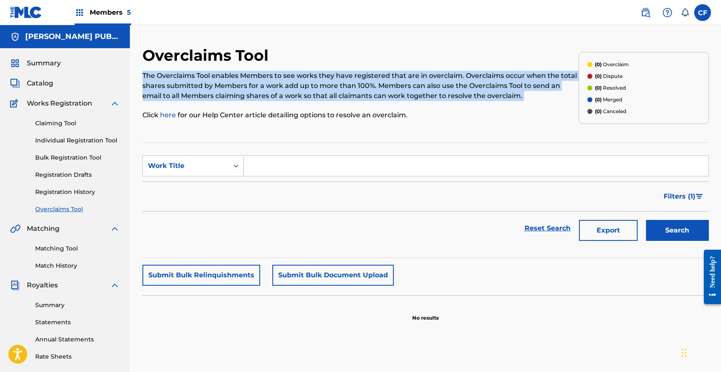
click at [409, 89] on p "The Overclaims Tool enables Members to see works they have registered that are …" at bounding box center [360, 86] width 436 height 30
click at [380, 84] on p "The Overclaims Tool enables Members to see works they have registered that are …" at bounding box center [360, 86] width 436 height 30
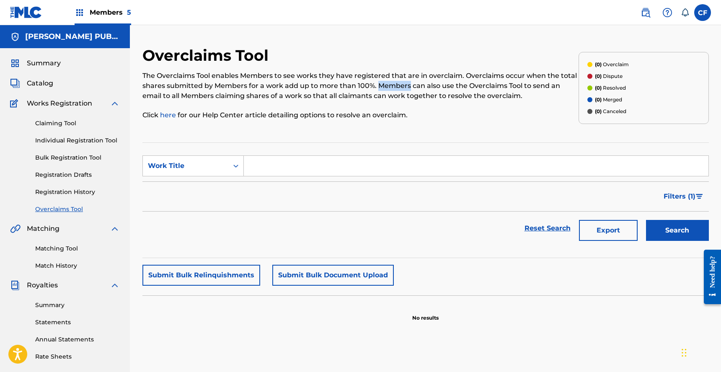
click at [380, 84] on p "The Overclaims Tool enables Members to see works they have registered that are …" at bounding box center [360, 86] width 436 height 30
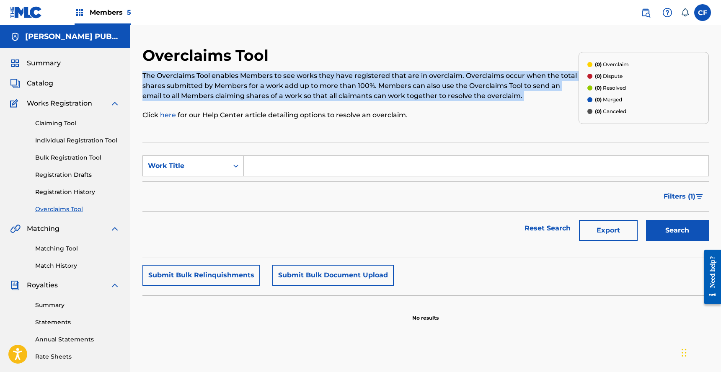
click at [380, 84] on p "The Overclaims Tool enables Members to see works they have registered that are …" at bounding box center [360, 86] width 436 height 30
click at [308, 91] on p "The Overclaims Tool enables Members to see works they have registered that are …" at bounding box center [360, 86] width 436 height 30
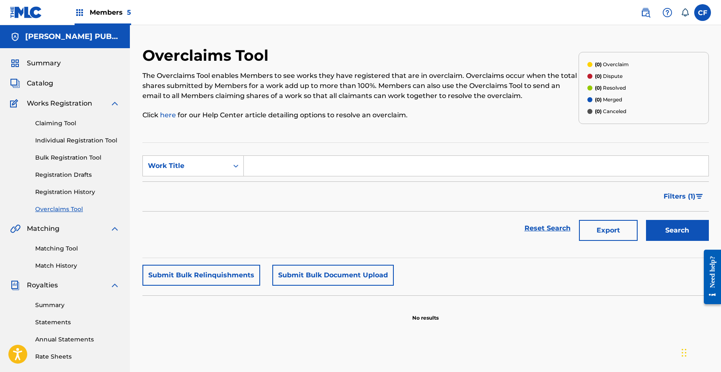
click at [81, 194] on link "Registration History" at bounding box center [77, 192] width 85 height 9
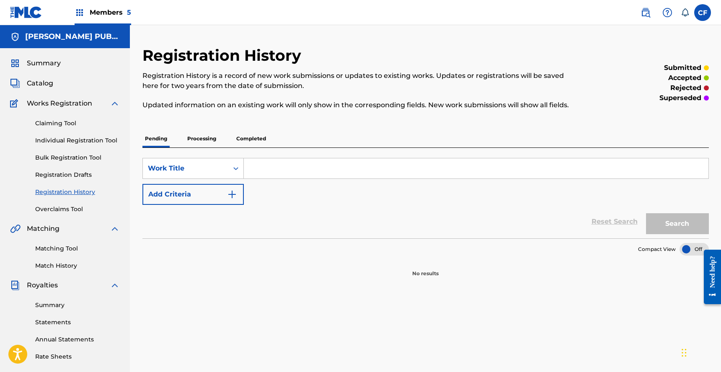
click at [80, 173] on link "Registration Drafts" at bounding box center [77, 174] width 85 height 9
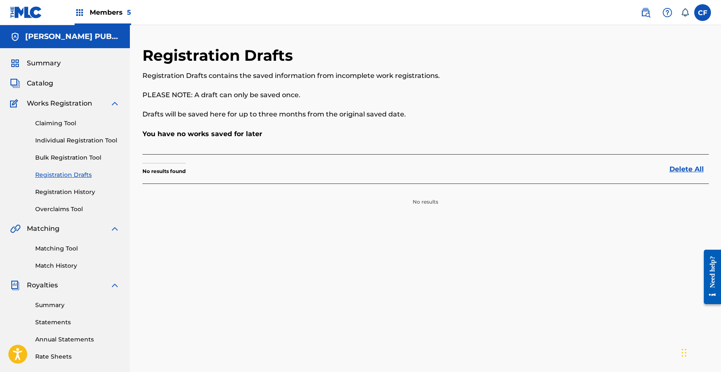
click at [76, 188] on link "Registration History" at bounding box center [77, 192] width 85 height 9
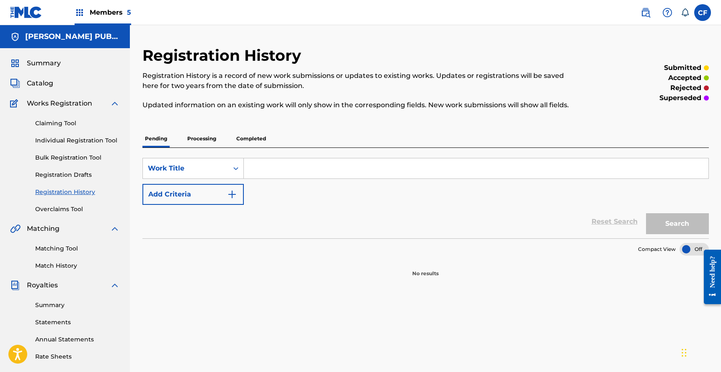
click at [209, 140] on p "Processing" at bounding box center [202, 139] width 34 height 18
click at [253, 136] on p "Completed" at bounding box center [251, 139] width 35 height 18
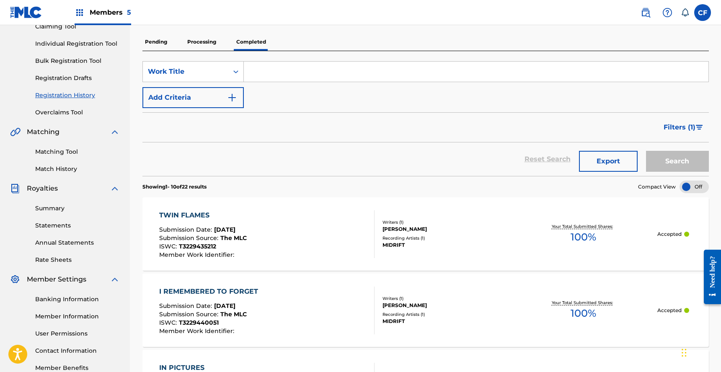
scroll to position [99, 0]
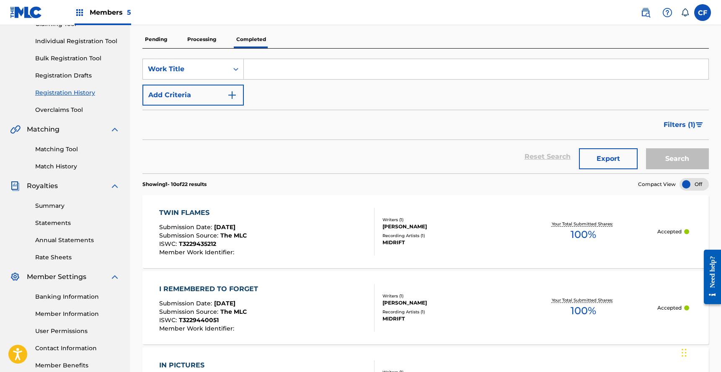
click at [50, 165] on link "Match History" at bounding box center [77, 166] width 85 height 9
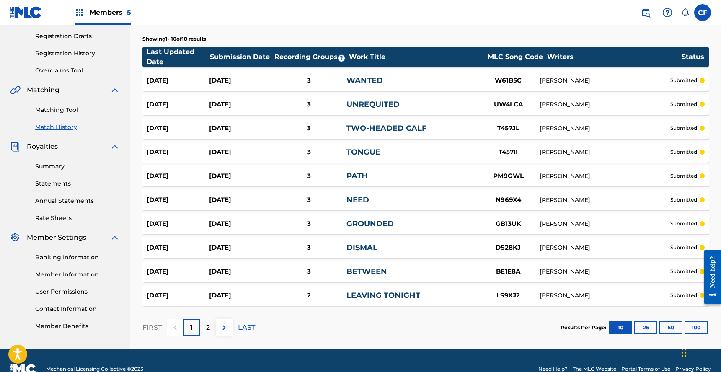
scroll to position [156, 0]
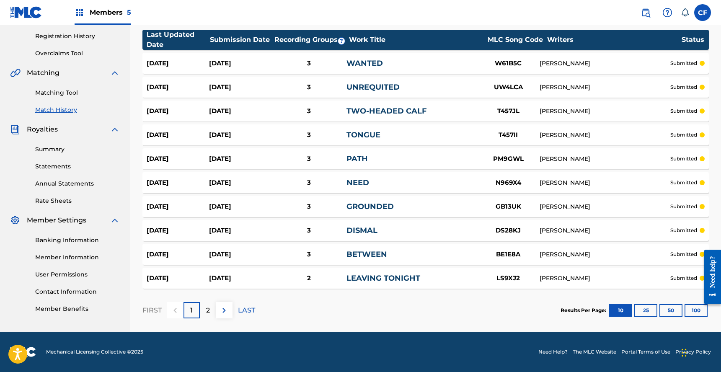
click at [212, 309] on div "2" at bounding box center [208, 310] width 16 height 16
click at [194, 307] on div "1" at bounding box center [191, 310] width 16 height 16
click at [49, 153] on link "Summary" at bounding box center [77, 149] width 85 height 9
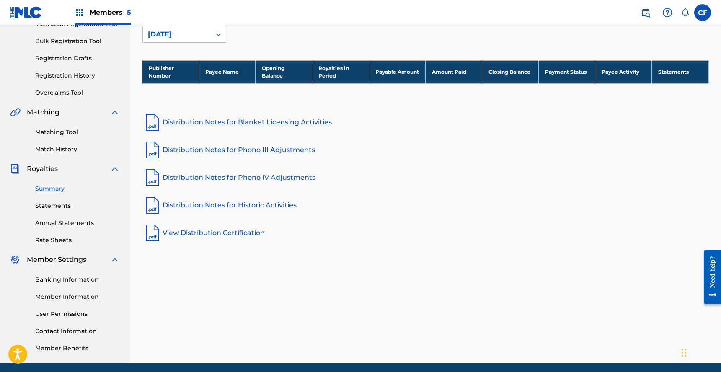
scroll to position [147, 0]
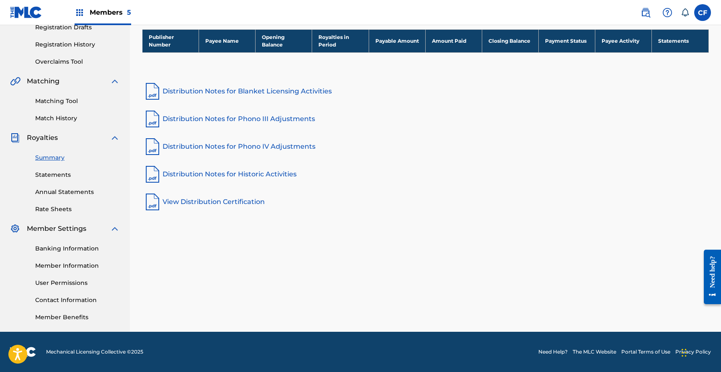
click at [56, 172] on link "Statements" at bounding box center [77, 174] width 85 height 9
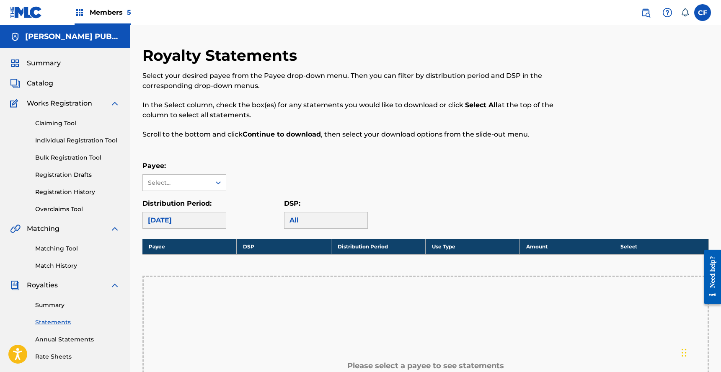
click at [59, 338] on link "Annual Statements" at bounding box center [77, 339] width 85 height 9
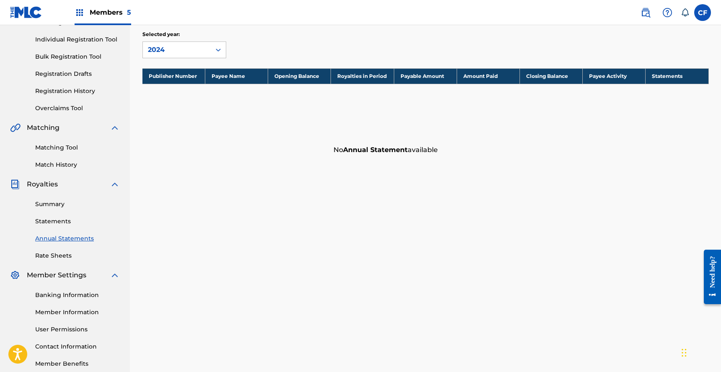
scroll to position [111, 0]
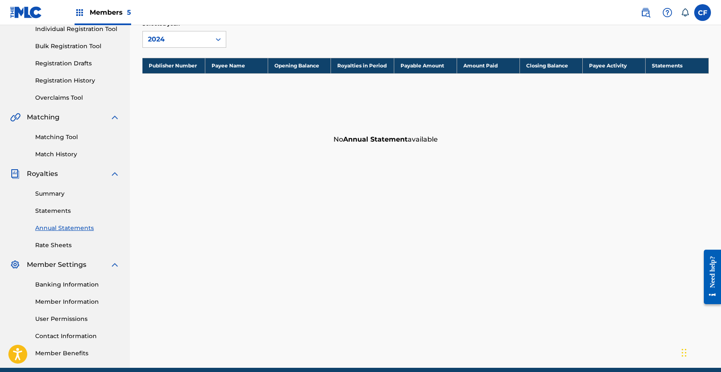
click at [57, 248] on link "Rate Sheets" at bounding box center [77, 245] width 85 height 9
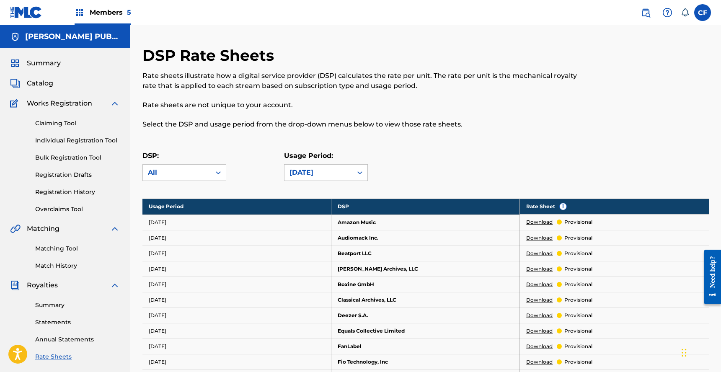
click at [80, 6] on div "Members 5" at bounding box center [103, 12] width 57 height 25
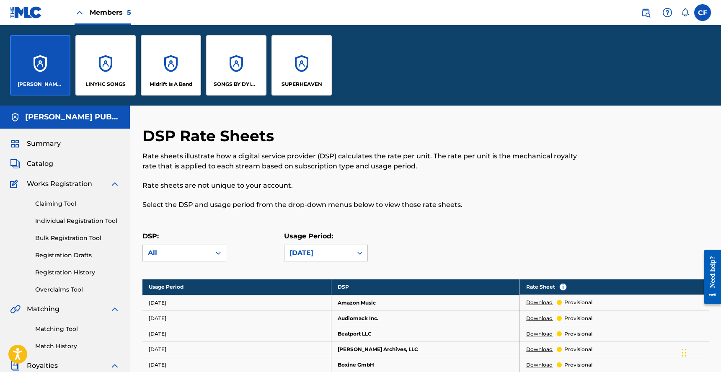
click at [706, 15] on label at bounding box center [702, 12] width 17 height 17
click at [702, 13] on input "CF [PERSON_NAME] [PERSON_NAME][EMAIL_ADDRESS][DOMAIN_NAME] Notification Prefere…" at bounding box center [702, 13] width 0 height 0
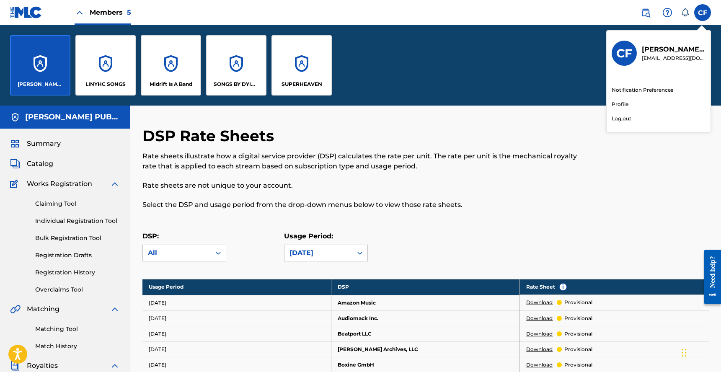
click at [643, 10] on img at bounding box center [645, 13] width 10 height 10
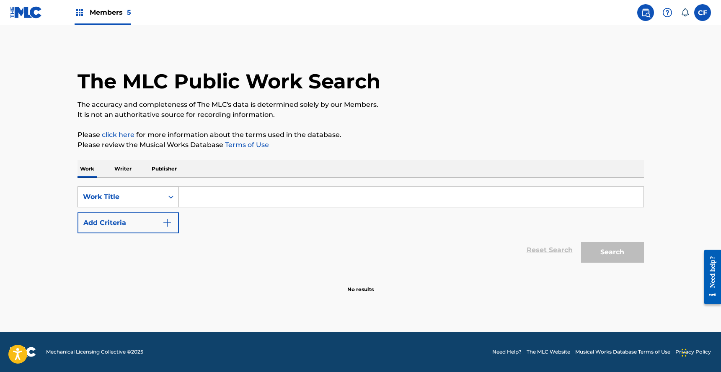
click at [160, 192] on div "Work Title" at bounding box center [120, 197] width 85 height 16
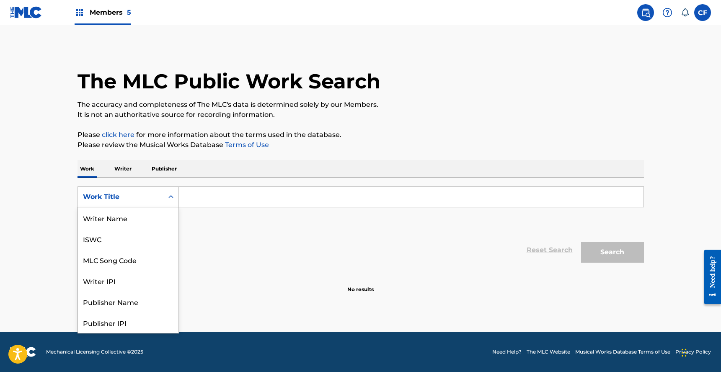
scroll to position [42, 0]
click at [170, 164] on p "Publisher" at bounding box center [164, 169] width 30 height 18
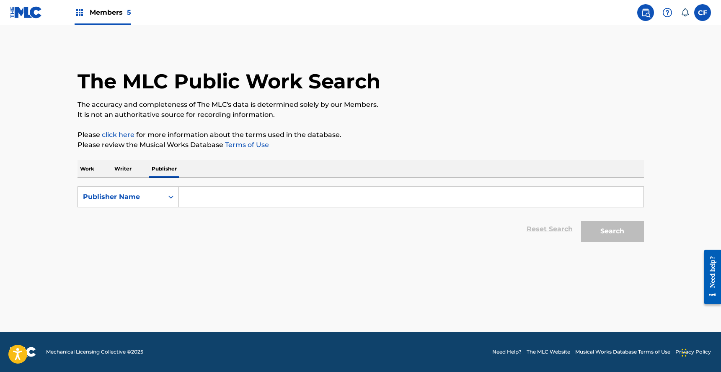
click at [211, 196] on input "Search Form" at bounding box center [411, 197] width 464 height 20
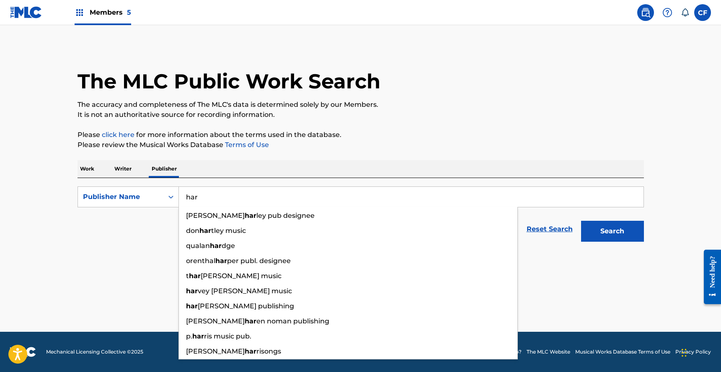
type input "har"
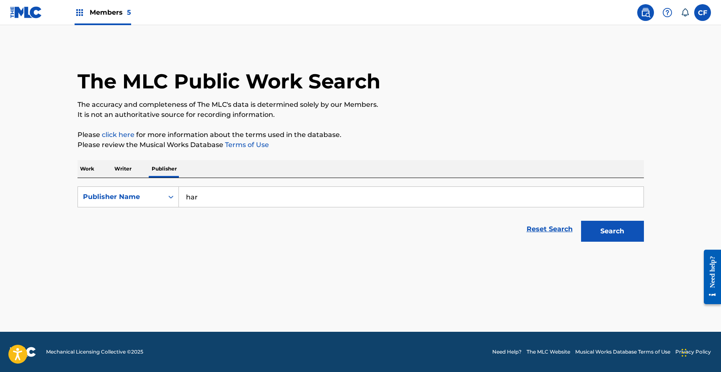
click at [85, 168] on p "Work" at bounding box center [86, 169] width 19 height 18
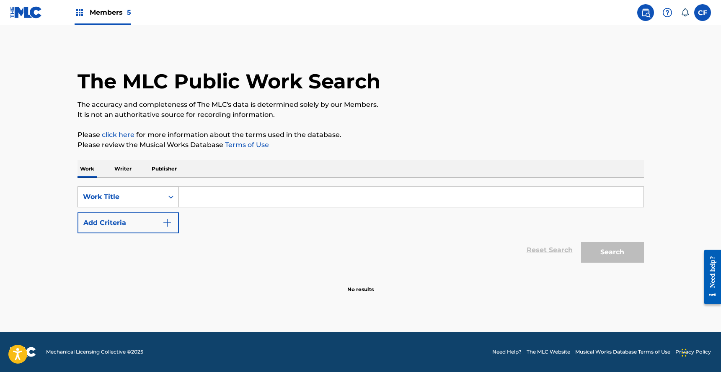
click at [119, 196] on div "Work Title" at bounding box center [120, 197] width 75 height 10
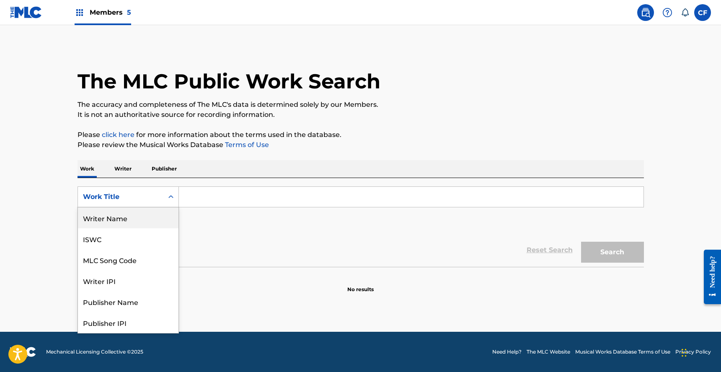
click at [123, 222] on div "Writer Name" at bounding box center [128, 217] width 101 height 21
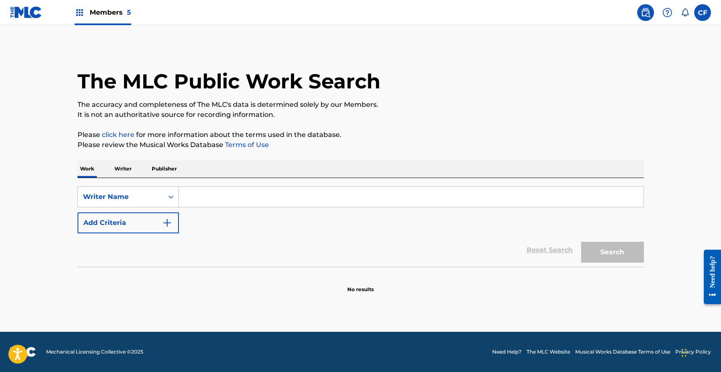
click at [211, 190] on input "Search Form" at bounding box center [411, 197] width 464 height 20
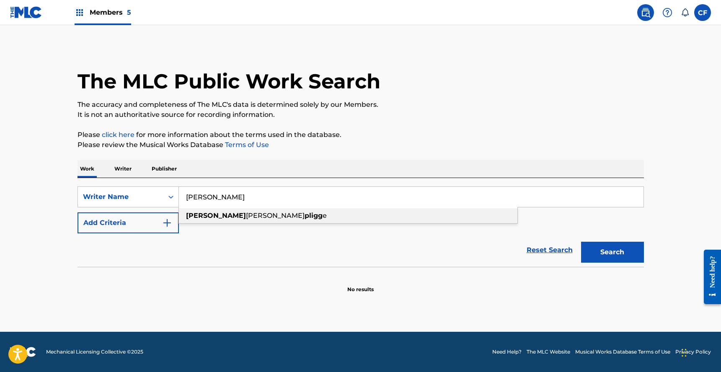
click at [246, 215] on span "[PERSON_NAME]" at bounding box center [275, 216] width 59 height 8
type input "[PERSON_NAME]"
click at [605, 279] on section "No results" at bounding box center [360, 282] width 566 height 22
click at [615, 248] on button "Search" at bounding box center [612, 252] width 63 height 21
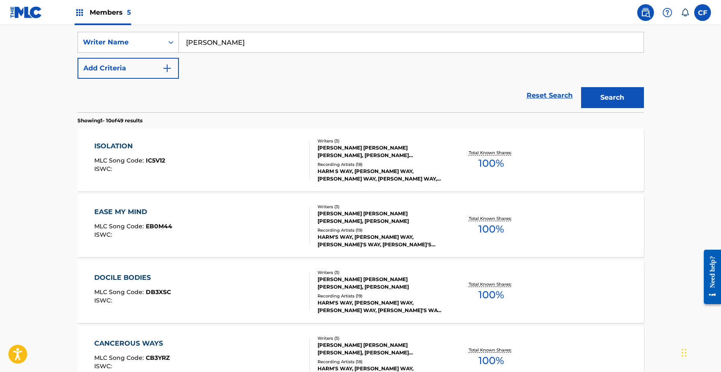
scroll to position [165, 0]
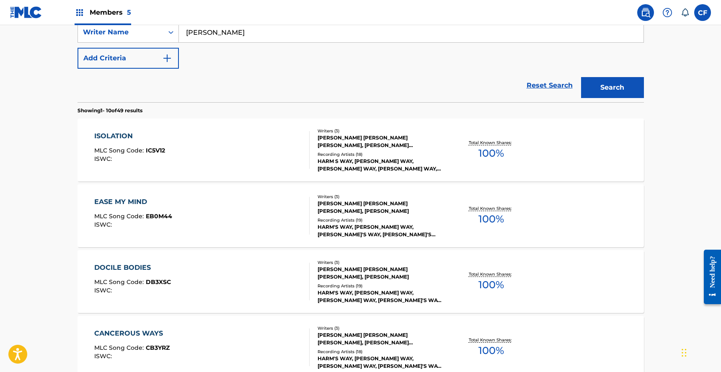
click at [229, 139] on div "ISOLATION MLC Song Code : IC5V12 ISWC :" at bounding box center [201, 150] width 215 height 38
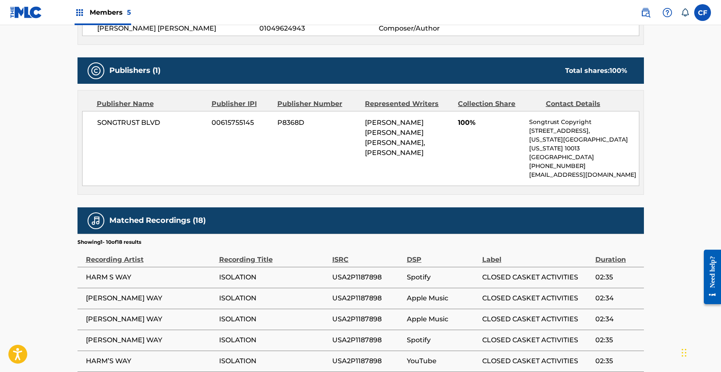
scroll to position [318, 0]
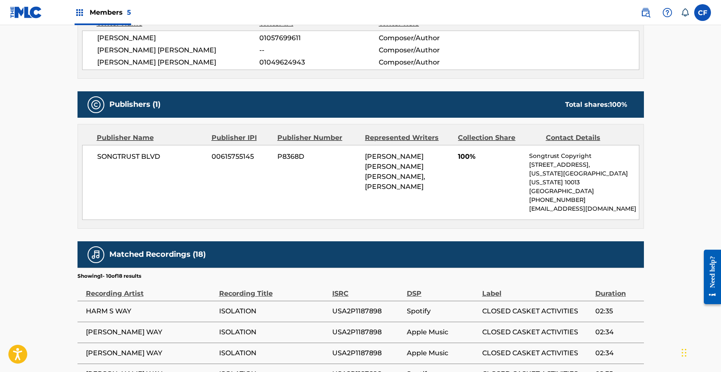
click at [413, 171] on div "[PERSON_NAME] [PERSON_NAME] [PERSON_NAME], [PERSON_NAME]" at bounding box center [408, 172] width 87 height 40
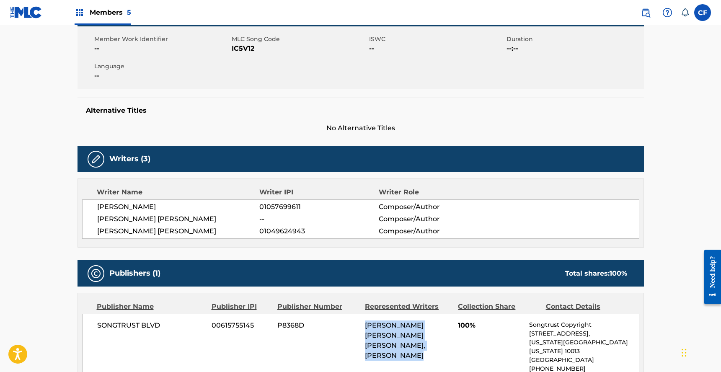
scroll to position [0, 0]
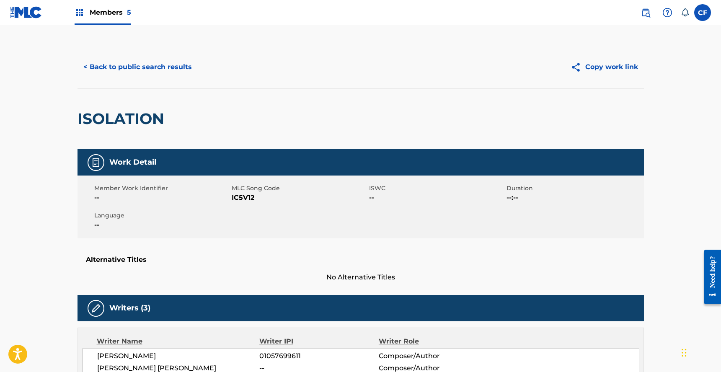
click at [131, 72] on button "< Back to public search results" at bounding box center [137, 67] width 120 height 21
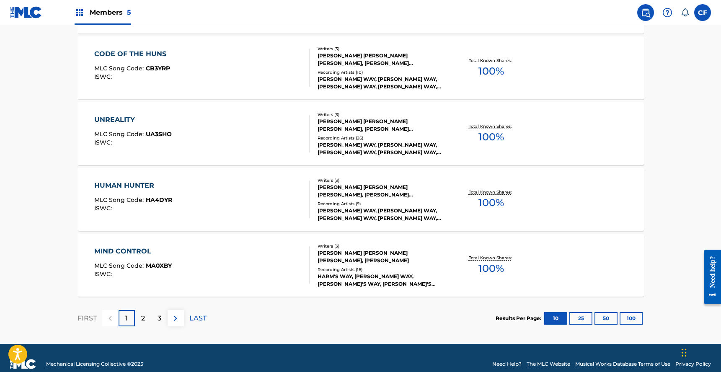
scroll to position [653, 0]
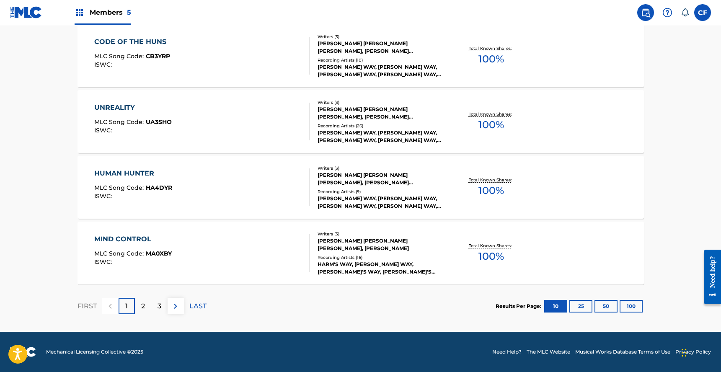
click at [160, 308] on p "3" at bounding box center [159, 306] width 4 height 10
click at [428, 245] on div "[PERSON_NAME] [PERSON_NAME] [PERSON_NAME], [PERSON_NAME] [PERSON_NAME]" at bounding box center [380, 244] width 126 height 15
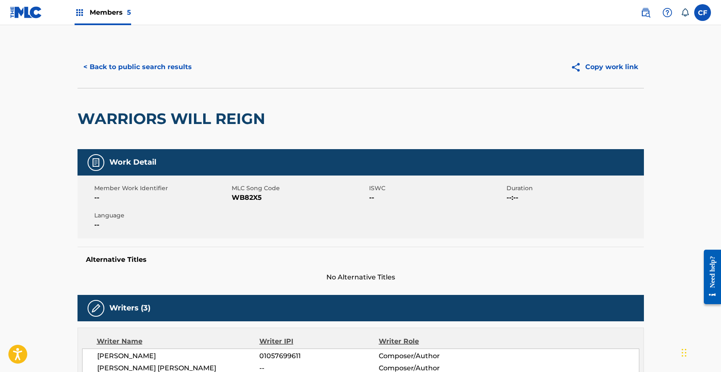
click at [158, 70] on button "< Back to public search results" at bounding box center [137, 67] width 120 height 21
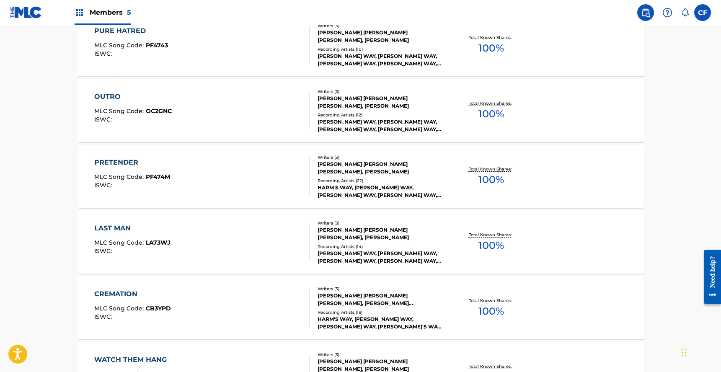
scroll to position [646, 0]
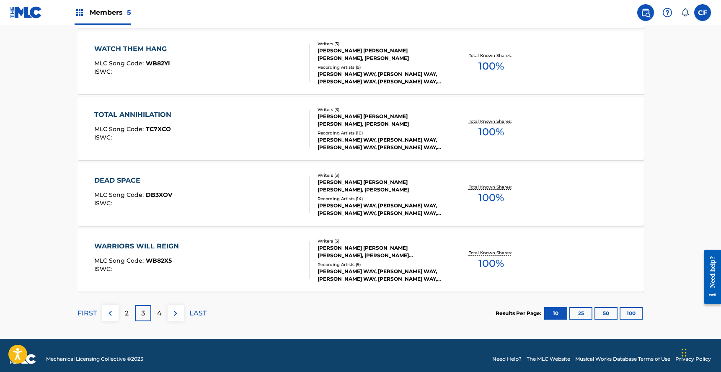
click at [628, 312] on button "100" at bounding box center [630, 313] width 23 height 13
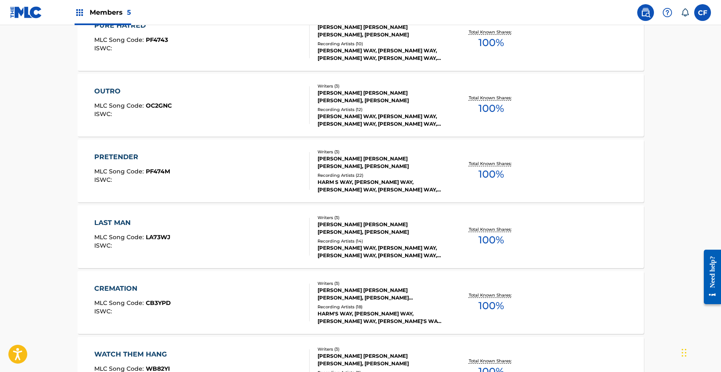
scroll to position [1778, 0]
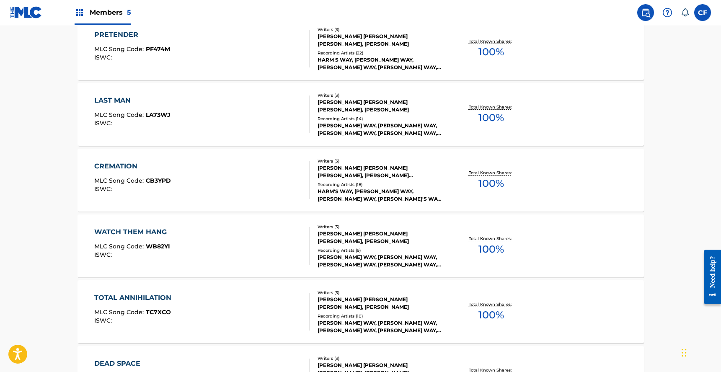
click at [78, 11] on img at bounding box center [80, 13] width 10 height 10
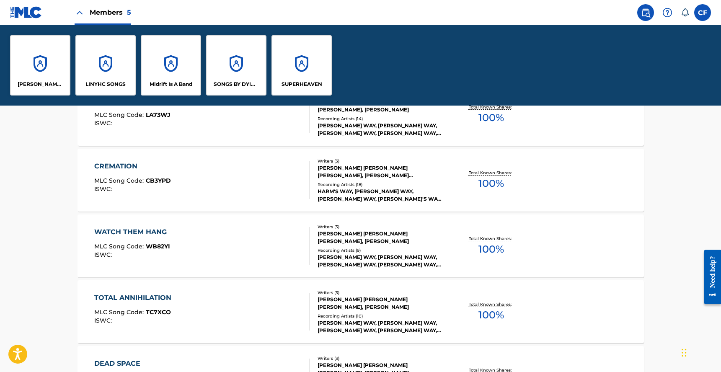
click at [48, 54] on div "[PERSON_NAME] PUBLISHING" at bounding box center [40, 65] width 60 height 60
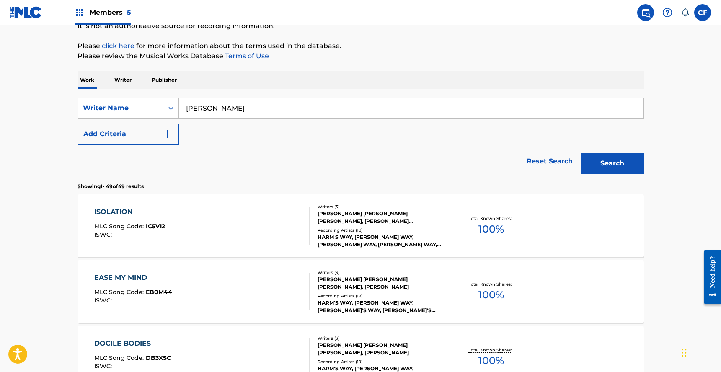
scroll to position [0, 0]
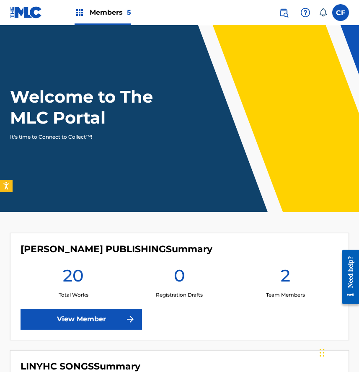
click at [286, 13] on img at bounding box center [284, 13] width 10 height 10
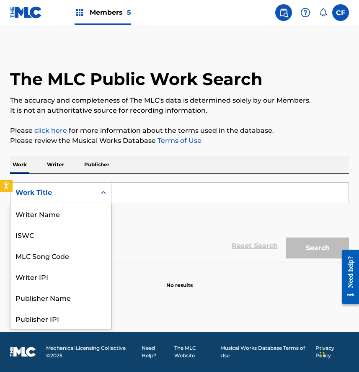
click at [48, 192] on div "Work Title" at bounding box center [52, 193] width 75 height 10
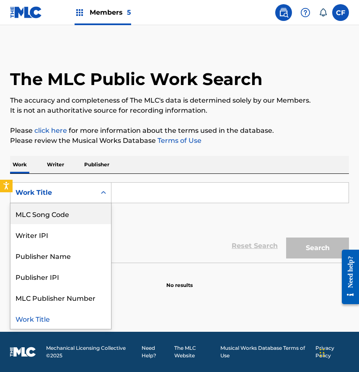
click at [138, 198] on input "Search Form" at bounding box center [229, 193] width 237 height 20
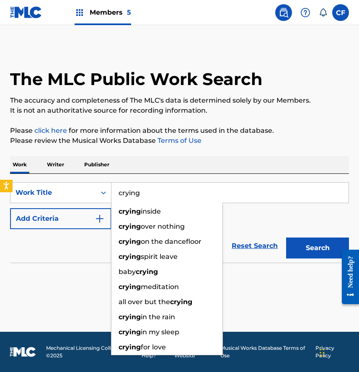
type input "crying"
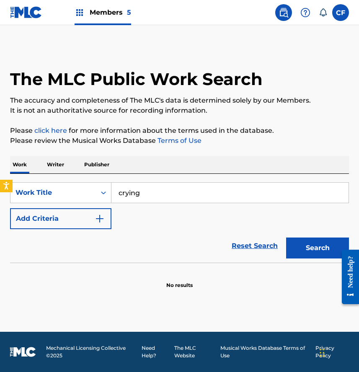
click at [39, 216] on button "Add Criteria" at bounding box center [60, 218] width 101 height 21
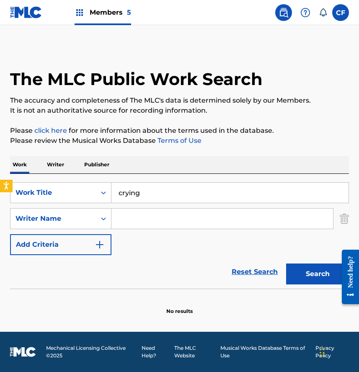
click at [39, 216] on div "Writer Name" at bounding box center [52, 219] width 75 height 10
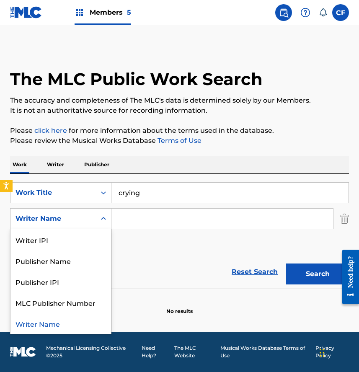
click at [124, 216] on input "Search Form" at bounding box center [222, 219] width 222 height 20
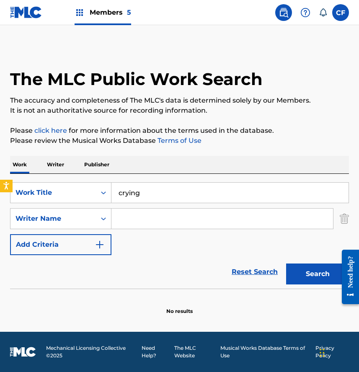
type input "o"
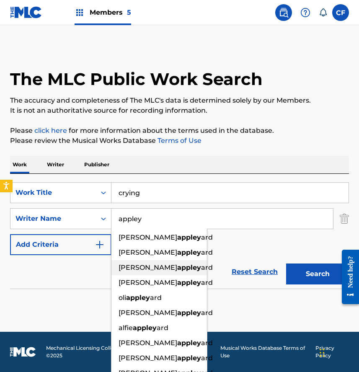
click at [201, 271] on span "ard" at bounding box center [207, 267] width 12 height 8
type input "olli appleyard"
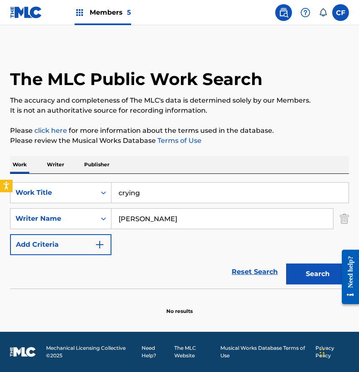
click at [298, 274] on button "Search" at bounding box center [317, 273] width 63 height 21
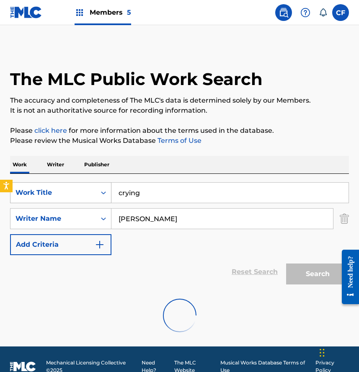
scroll to position [80, 0]
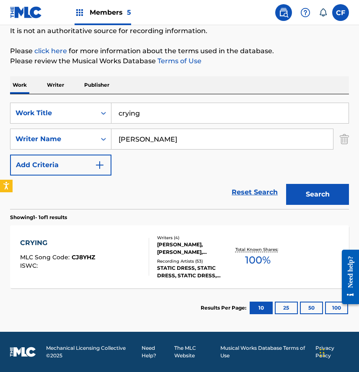
click at [98, 249] on div "CRYING MLC Song Code : CJ8YHZ ISWC :" at bounding box center [84, 257] width 129 height 38
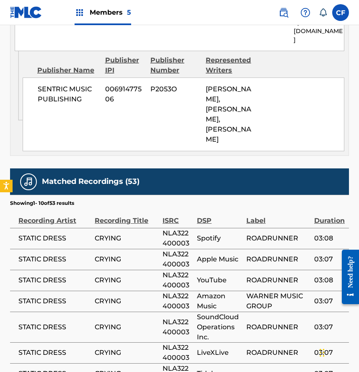
scroll to position [587, 0]
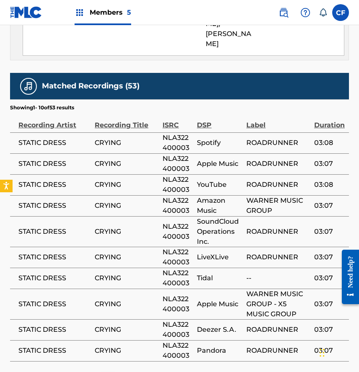
click at [123, 201] on span "CRYING" at bounding box center [127, 206] width 64 height 10
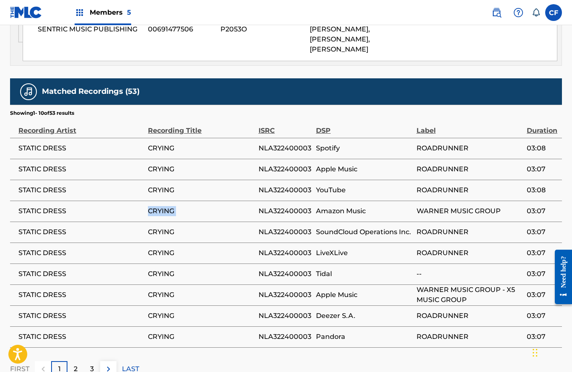
scroll to position [572, 0]
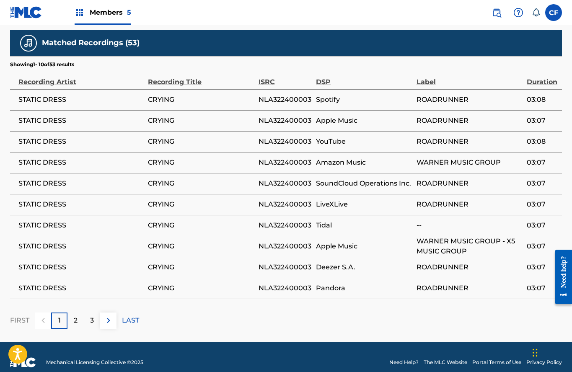
click at [77, 316] on div "2" at bounding box center [75, 320] width 16 height 16
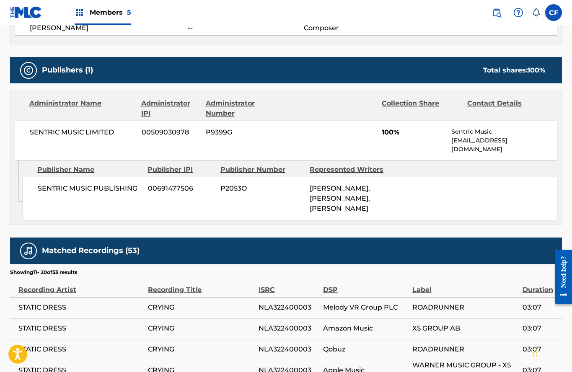
scroll to position [268, 0]
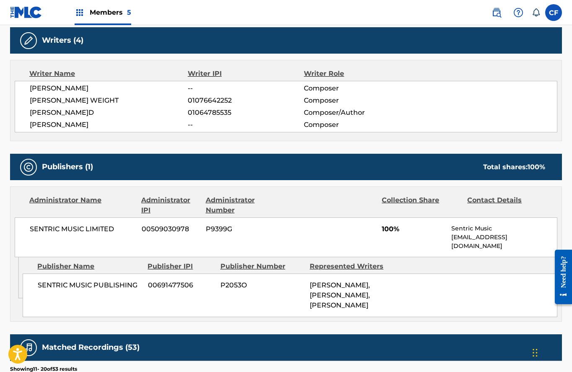
click at [239, 280] on span "P2053O" at bounding box center [261, 285] width 83 height 10
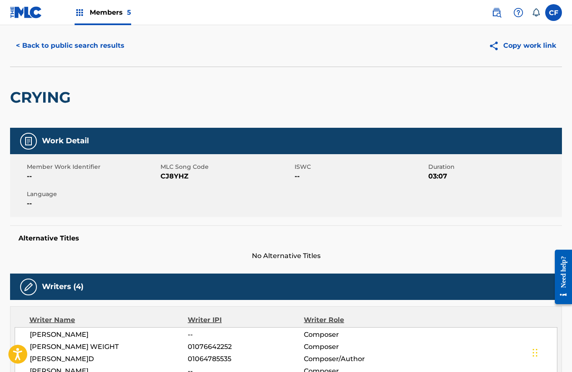
scroll to position [0, 0]
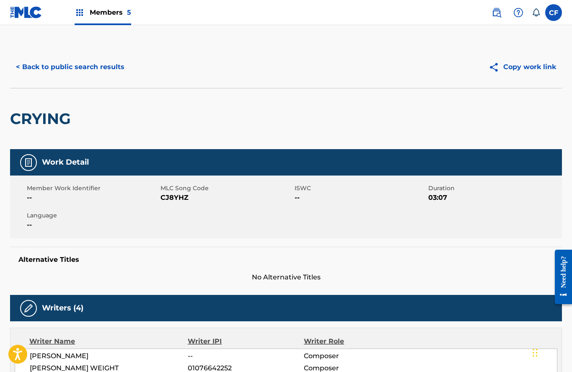
click at [73, 70] on button "< Back to public search results" at bounding box center [70, 67] width 120 height 21
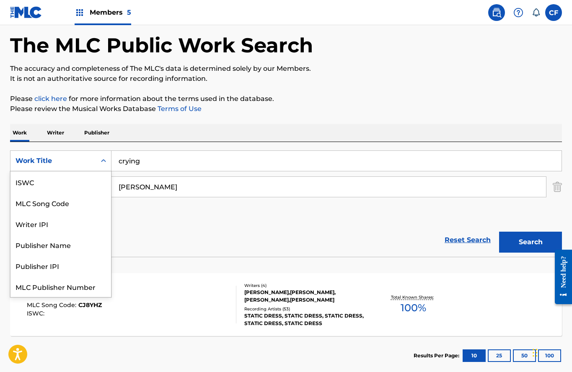
click at [88, 157] on div "Work Title" at bounding box center [52, 161] width 75 height 10
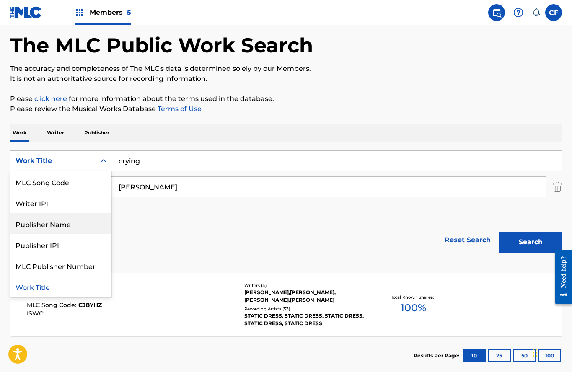
click at [78, 228] on div "Publisher Name" at bounding box center [60, 223] width 101 height 21
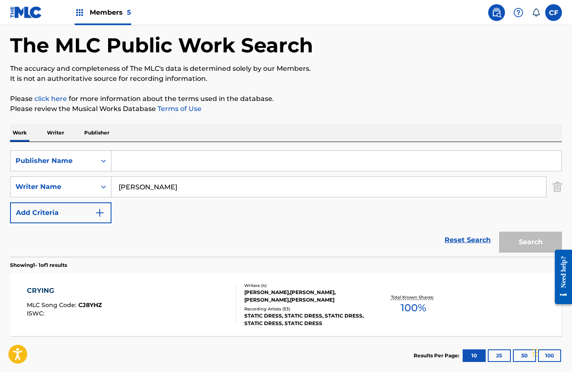
click at [139, 165] on input "Search Form" at bounding box center [336, 161] width 450 height 20
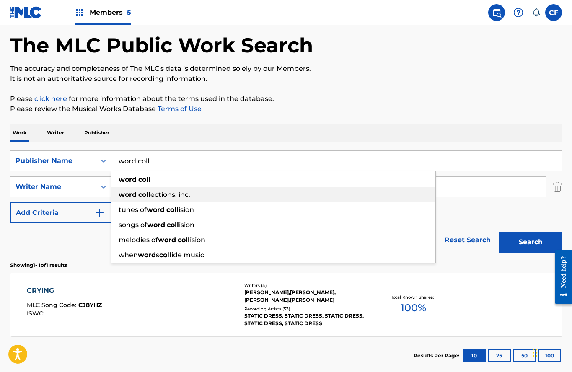
click at [153, 194] on span "ections, inc." at bounding box center [170, 195] width 40 height 8
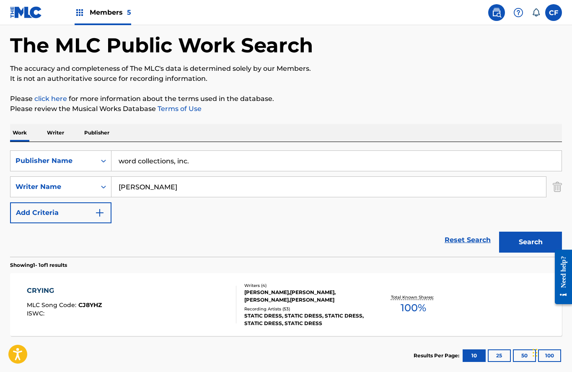
click at [559, 183] on img "Search Form" at bounding box center [556, 186] width 9 height 21
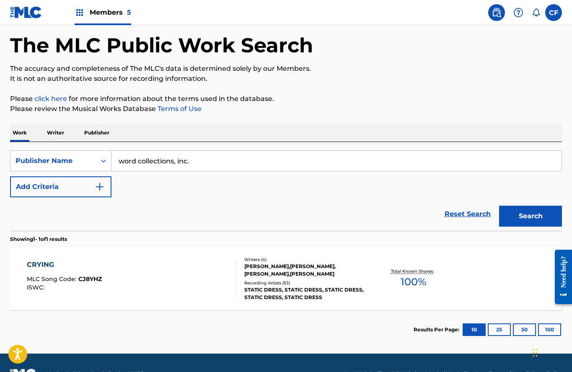
click at [525, 223] on button "Search" at bounding box center [530, 216] width 63 height 21
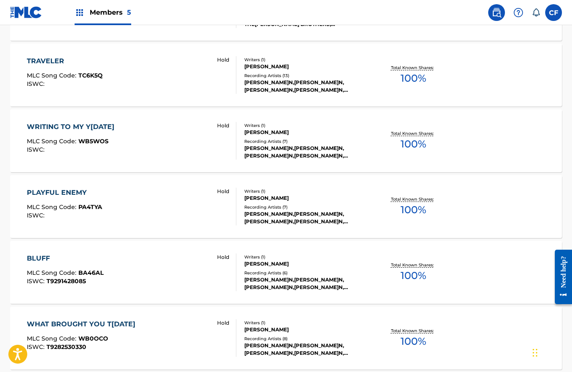
scroll to position [653, 0]
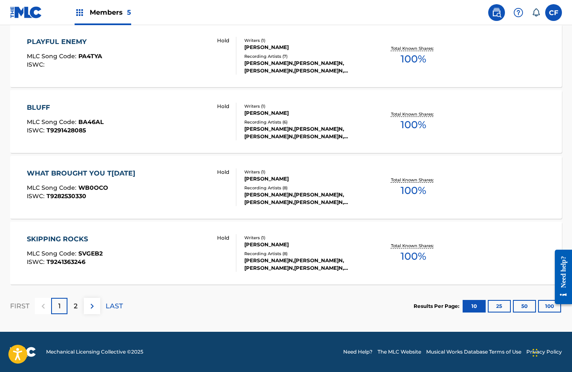
click at [75, 304] on p "2" at bounding box center [76, 306] width 4 height 10
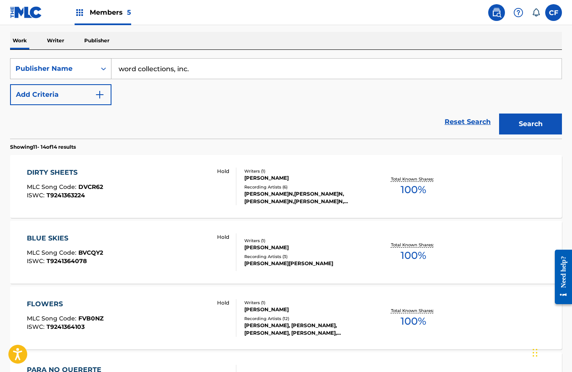
scroll to position [0, 0]
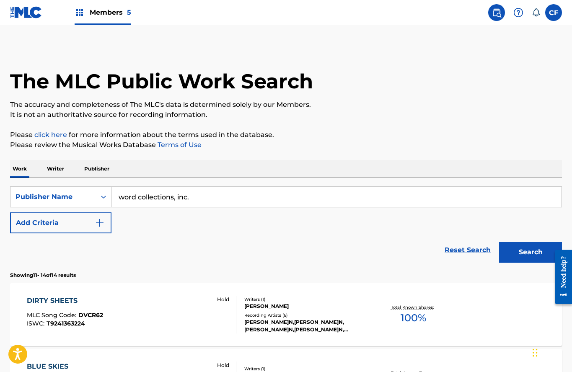
drag, startPoint x: 174, startPoint y: 198, endPoint x: 210, endPoint y: 198, distance: 36.4
click at [193, 198] on input "word collections, inc." at bounding box center [336, 197] width 450 height 20
type input "word collections"
click at [499, 242] on button "Search" at bounding box center [530, 252] width 63 height 21
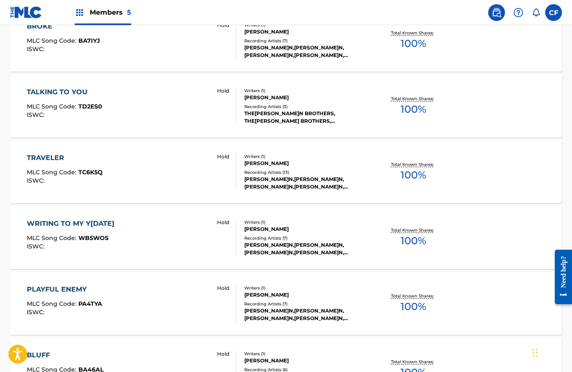
scroll to position [653, 0]
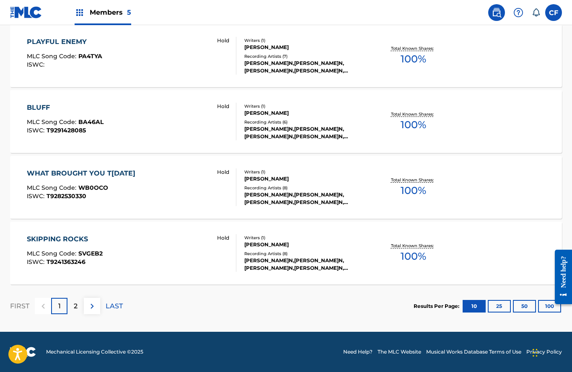
click at [153, 202] on div "WHAT BROUGHT YOU TODAY MLC Song Code : WB0OCO ISWC : T9282530330 Hold" at bounding box center [131, 187] width 209 height 38
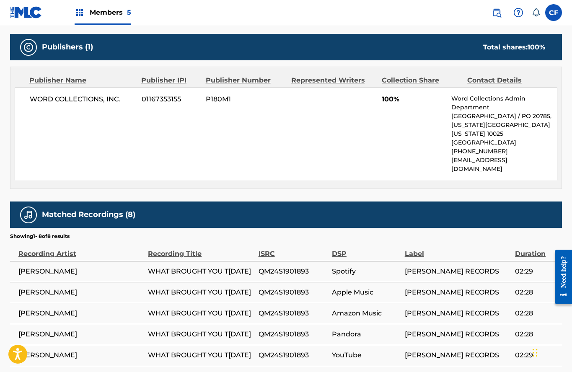
scroll to position [337, 0]
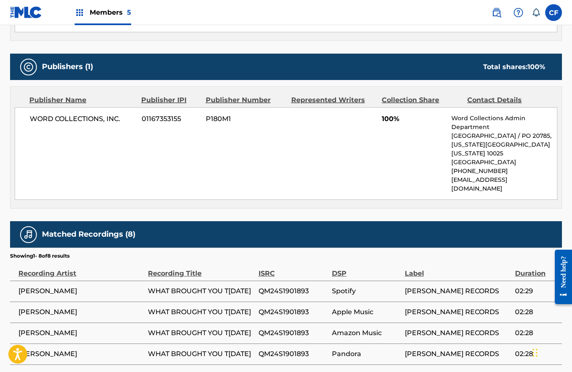
click at [169, 118] on span "01167353155" at bounding box center [171, 119] width 58 height 10
click at [230, 118] on span "P180M1" at bounding box center [245, 119] width 79 height 10
click at [207, 118] on span "P180M1" at bounding box center [245, 119] width 79 height 10
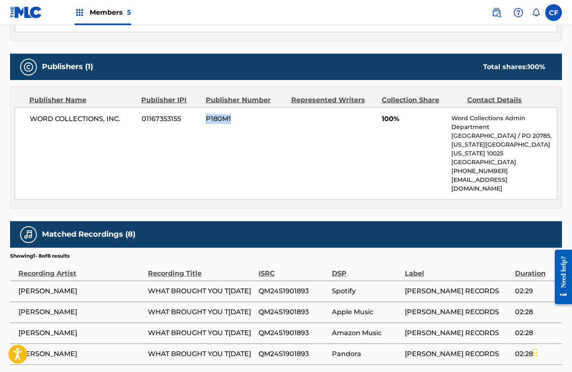
click at [207, 118] on span "P180M1" at bounding box center [245, 119] width 79 height 10
copy span "P180M1"
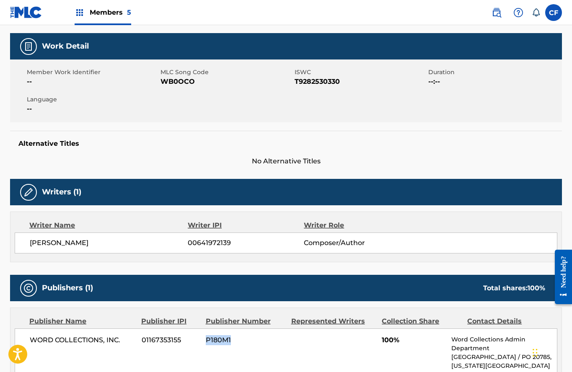
scroll to position [0, 0]
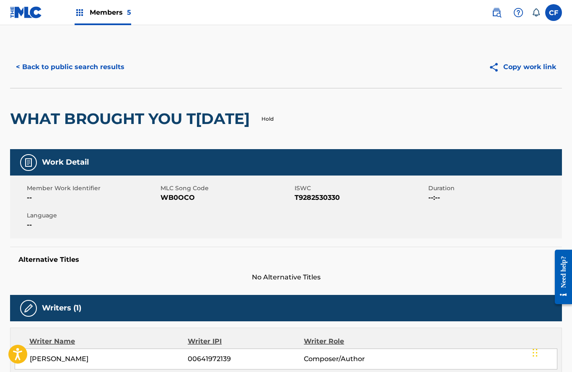
click at [90, 64] on button "< Back to public search results" at bounding box center [70, 67] width 120 height 21
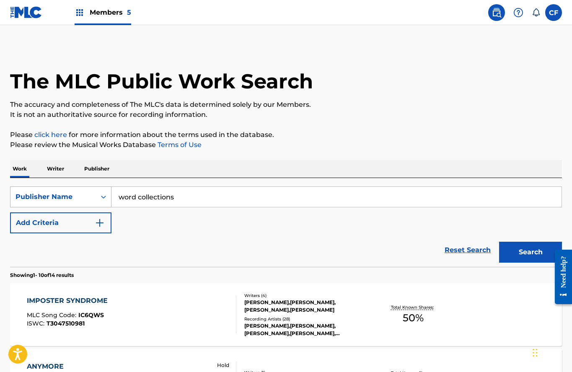
click at [74, 191] on div "Publisher Name" at bounding box center [52, 197] width 85 height 16
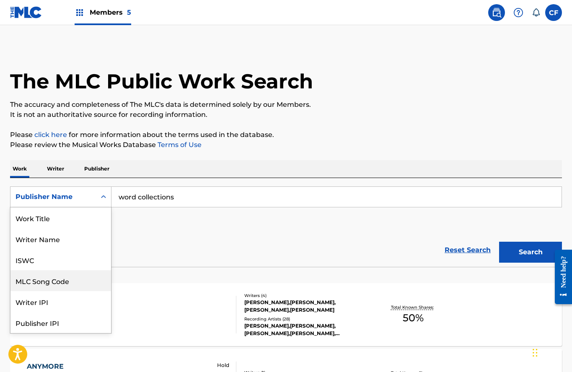
scroll to position [42, 0]
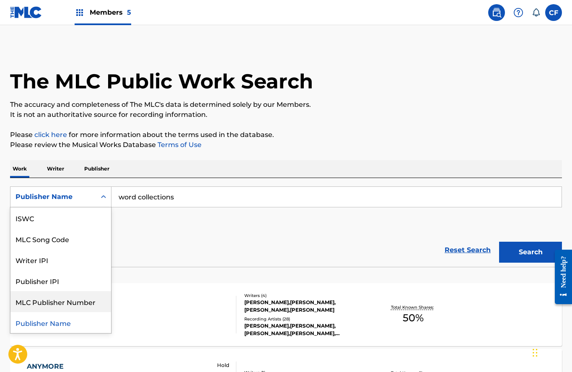
click at [78, 295] on div "MLC Publisher Number" at bounding box center [60, 301] width 101 height 21
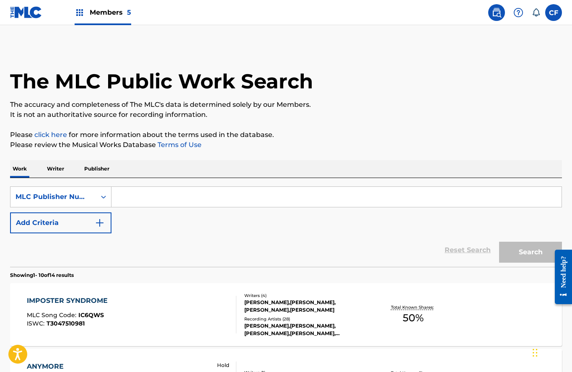
click at [161, 185] on div "SearchWithCriteria2f6a2ebd-62c2-4b8f-93c0-bdb667147ab9 MLC Publisher Number Add…" at bounding box center [286, 222] width 552 height 89
click at [150, 201] on input "Search Form" at bounding box center [336, 197] width 450 height 20
paste input "P180M1"
type input "P180M1"
click at [533, 245] on button "Search" at bounding box center [530, 252] width 63 height 21
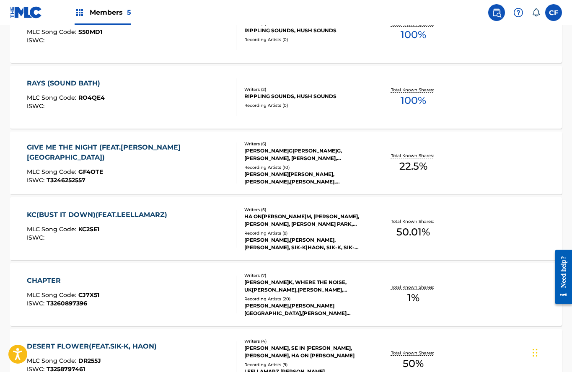
scroll to position [429, 0]
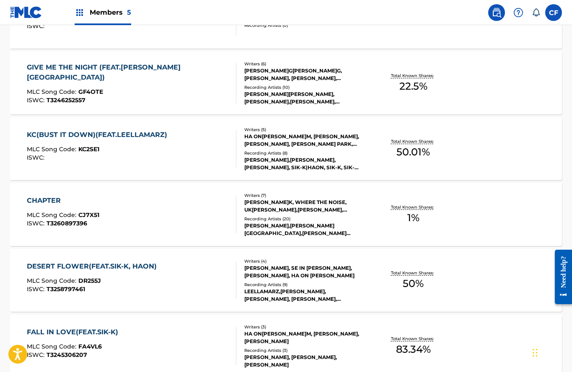
click at [209, 150] on div "KC(BUST IT DOWN)(FEAT.LEELLAMARZ) MLC Song Code : KC2SE1 ISWC :" at bounding box center [131, 149] width 209 height 38
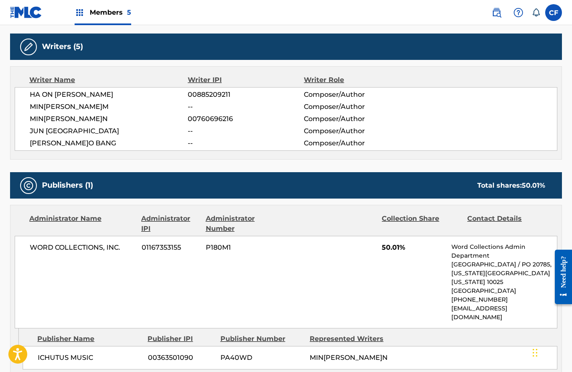
scroll to position [380, 0]
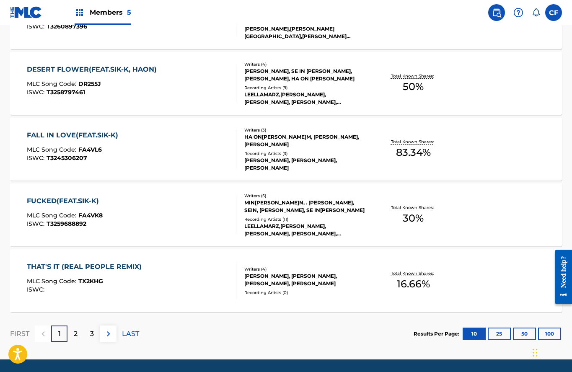
scroll to position [653, 0]
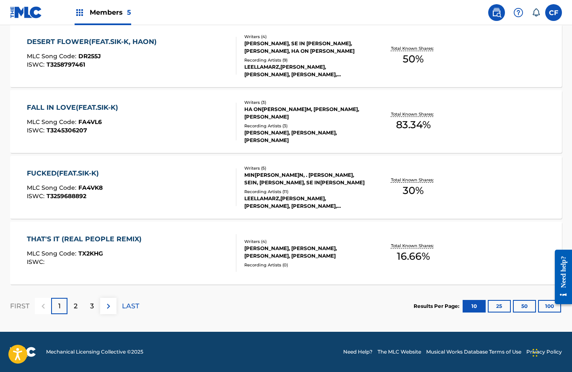
click at [85, 304] on div "3" at bounding box center [92, 306] width 16 height 16
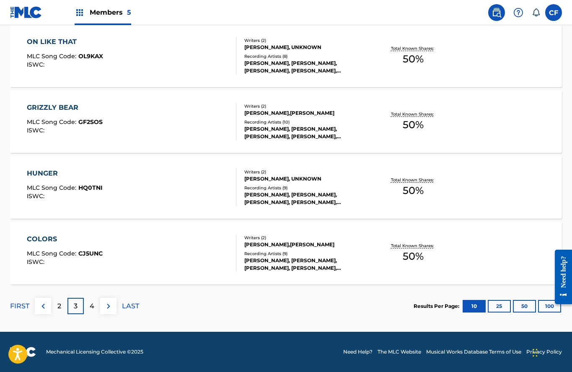
click at [552, 304] on div at bounding box center [559, 276] width 23 height 67
click at [541, 306] on button "100" at bounding box center [549, 306] width 23 height 13
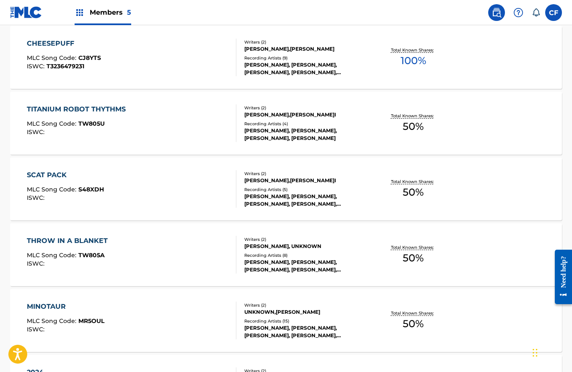
scroll to position [5754, 0]
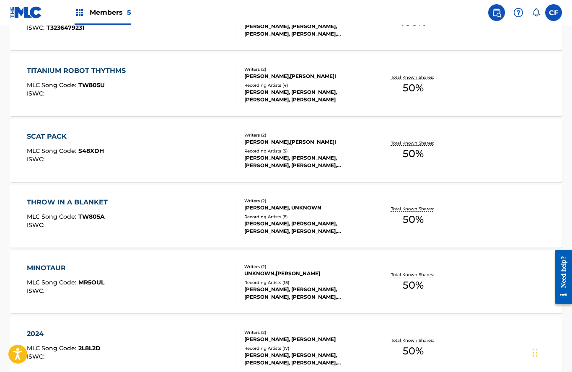
click at [490, 13] on link at bounding box center [496, 12] width 17 height 17
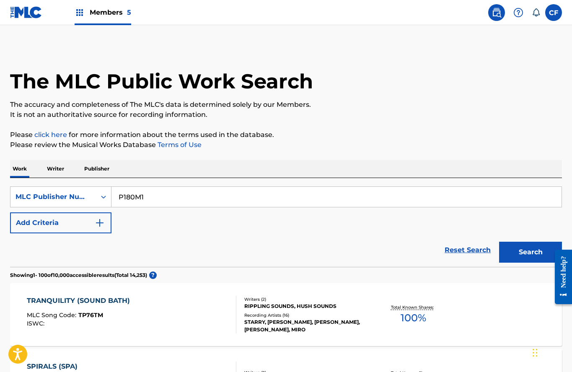
click at [36, 4] on link at bounding box center [26, 12] width 32 height 25
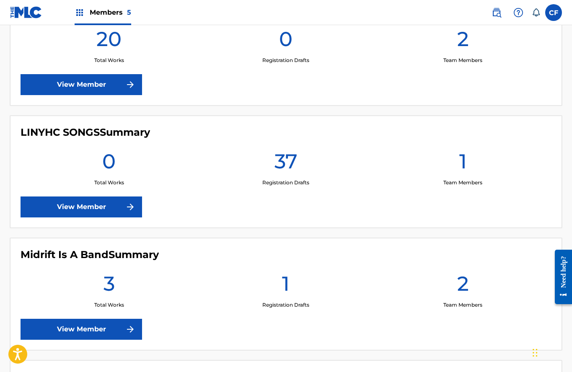
scroll to position [247, 0]
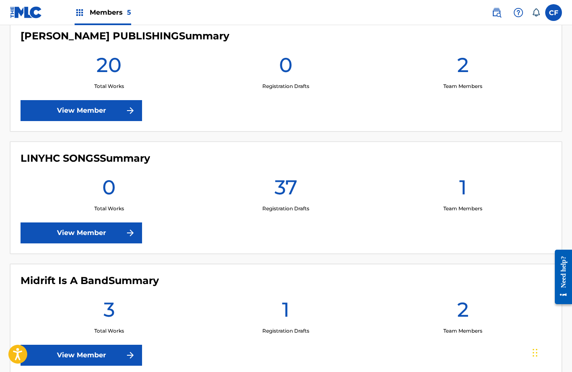
click at [91, 240] on link "View Member" at bounding box center [81, 232] width 121 height 21
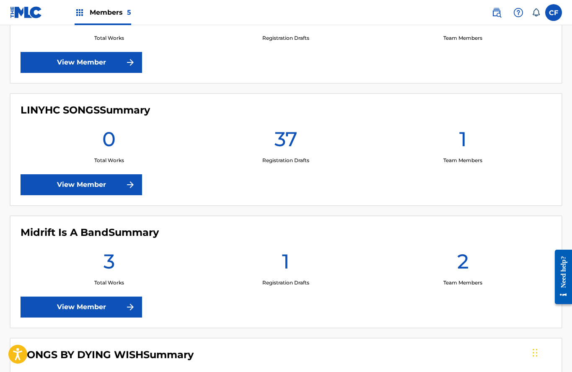
scroll to position [298, 0]
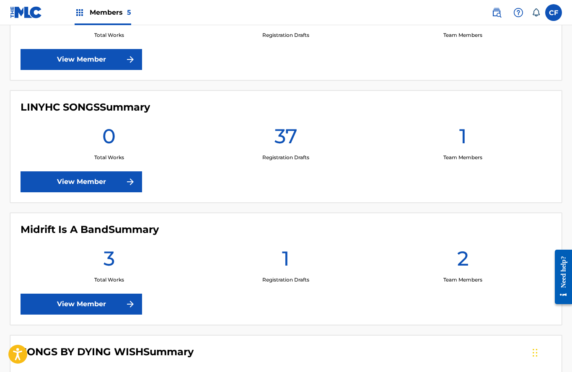
click at [90, 182] on link "View Member" at bounding box center [81, 181] width 121 height 21
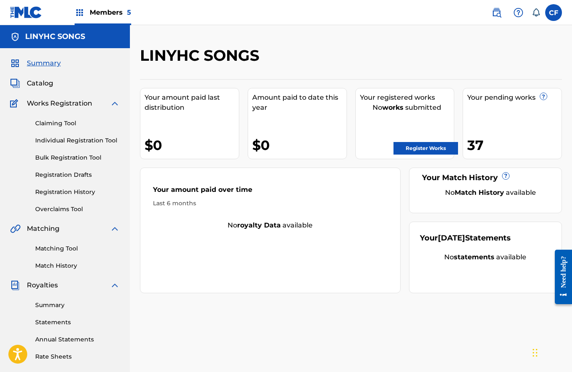
scroll to position [147, 0]
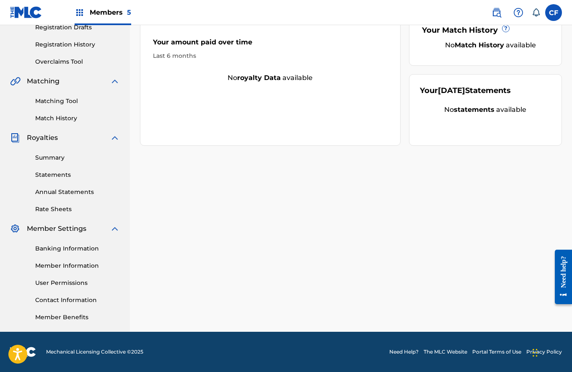
click at [69, 96] on div "Matching Tool Match History" at bounding box center [65, 104] width 110 height 36
click at [65, 101] on link "Matching Tool" at bounding box center [77, 101] width 85 height 9
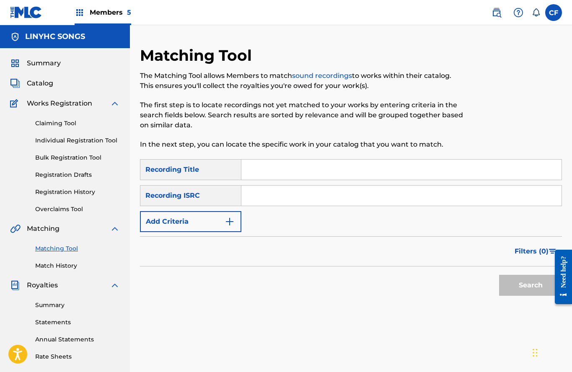
click at [184, 220] on button "Add Criteria" at bounding box center [190, 221] width 101 height 21
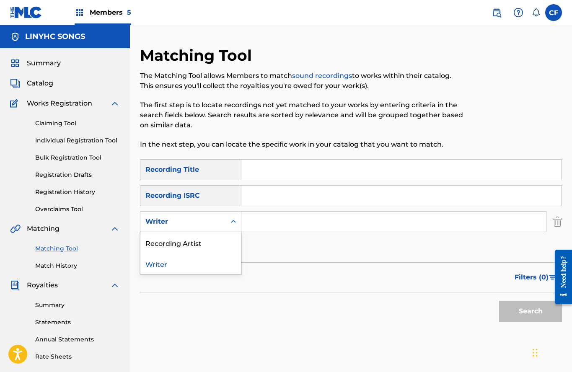
click at [190, 225] on div "Writer" at bounding box center [182, 222] width 75 height 10
click at [286, 224] on input "Search Form" at bounding box center [393, 222] width 304 height 20
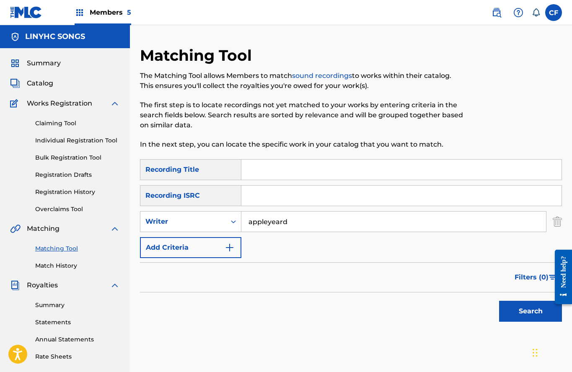
click at [529, 317] on button "Search" at bounding box center [530, 311] width 63 height 21
click at [276, 219] on input "appleyeard" at bounding box center [393, 222] width 304 height 20
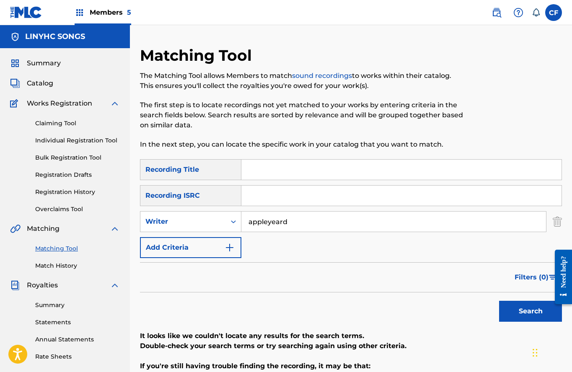
click at [276, 219] on input "appleyeard" at bounding box center [393, 222] width 304 height 20
type input "appleyard"
click at [541, 314] on button "Search" at bounding box center [530, 311] width 63 height 21
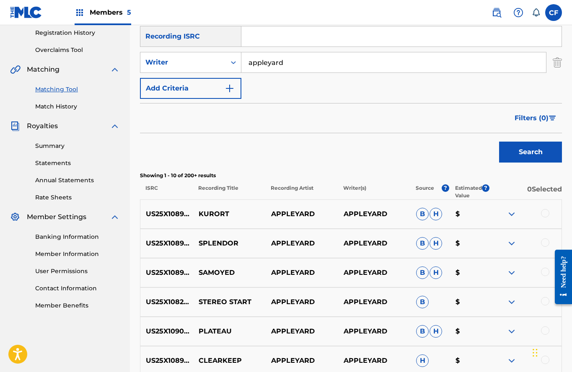
scroll to position [161, 0]
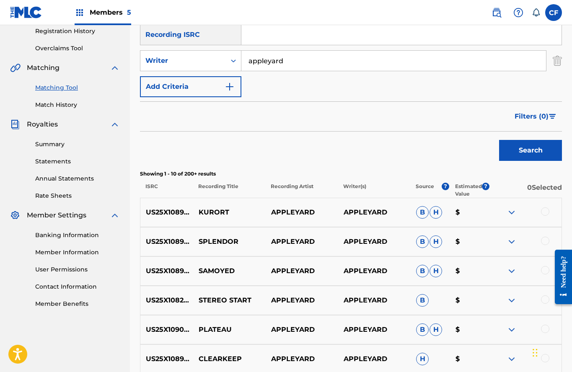
click at [210, 85] on button "Add Criteria" at bounding box center [190, 86] width 101 height 21
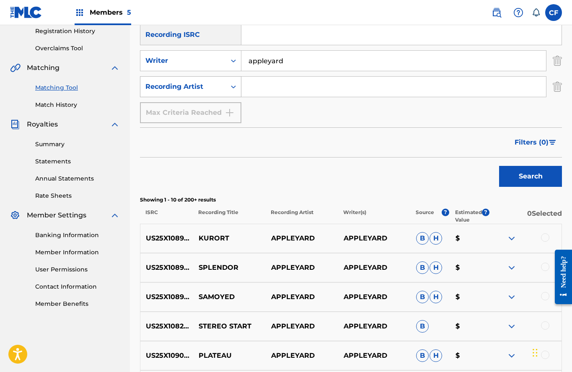
click at [215, 90] on div "Recording Artist" at bounding box center [182, 87] width 75 height 10
click at [265, 82] on input "Search Form" at bounding box center [393, 87] width 304 height 20
type input "static dress"
click at [499, 166] on button "Search" at bounding box center [530, 176] width 63 height 21
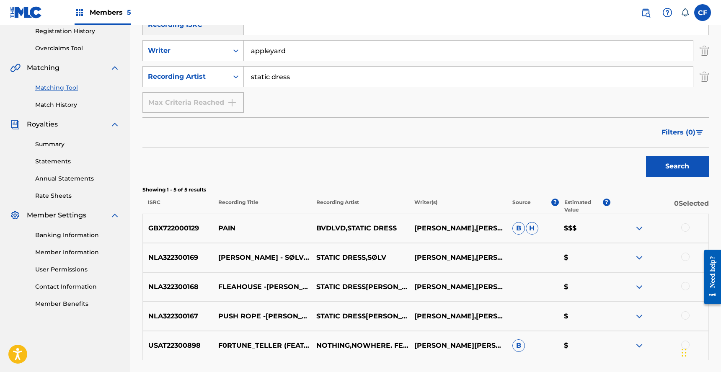
click at [637, 227] on img at bounding box center [639, 228] width 10 height 10
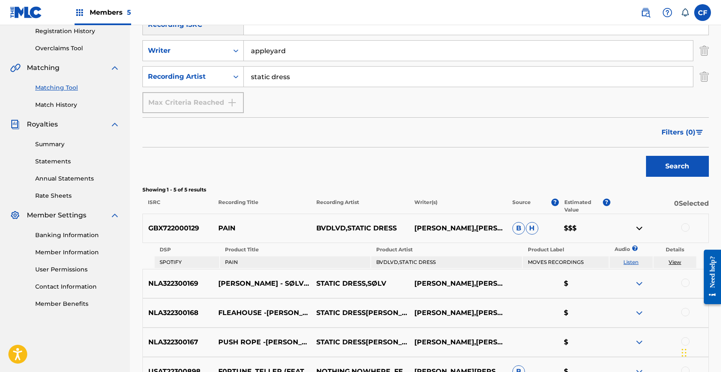
click at [626, 263] on link "Listen" at bounding box center [630, 262] width 15 height 6
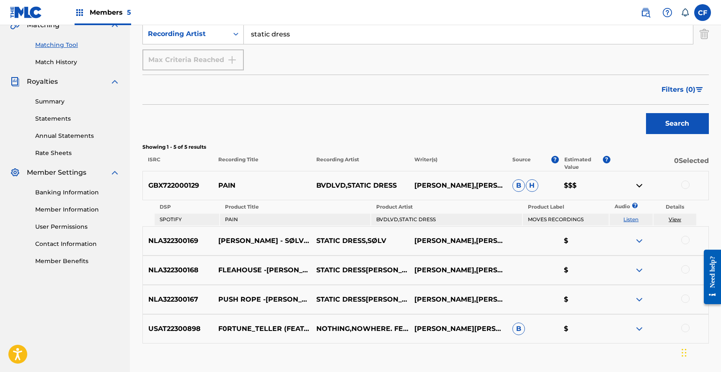
scroll to position [140, 0]
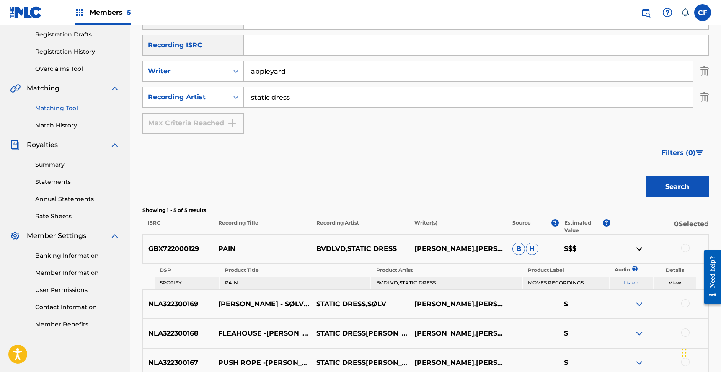
click at [699, 68] on img "Search Form" at bounding box center [703, 71] width 9 height 21
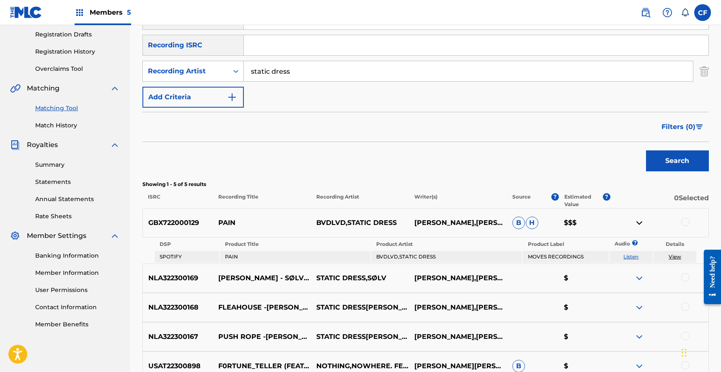
click at [699, 155] on button "Search" at bounding box center [677, 160] width 63 height 21
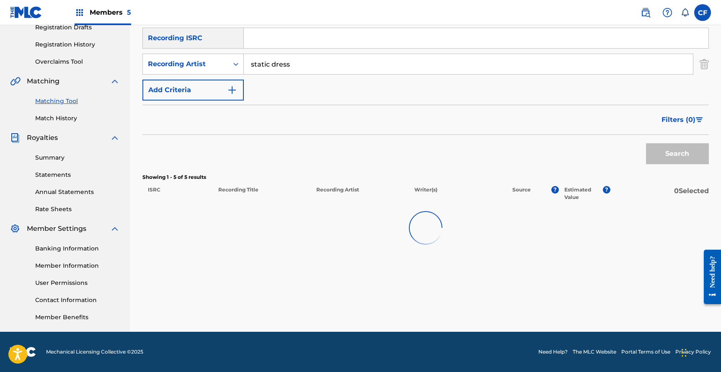
scroll to position [150, 0]
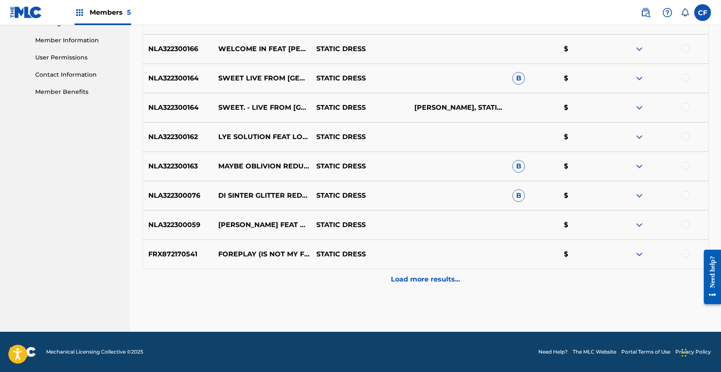
click at [439, 273] on div "Load more results..." at bounding box center [425, 279] width 566 height 21
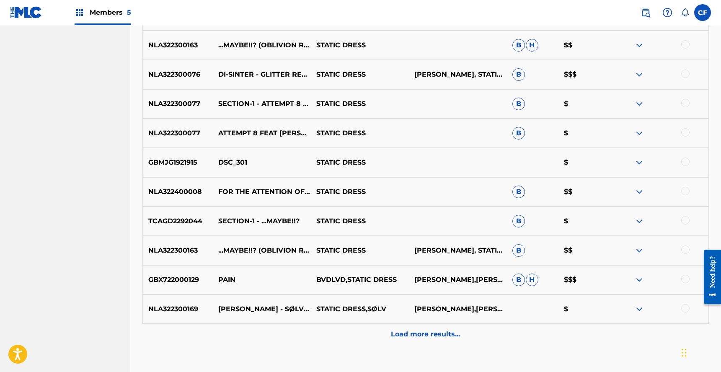
scroll to position [666, 0]
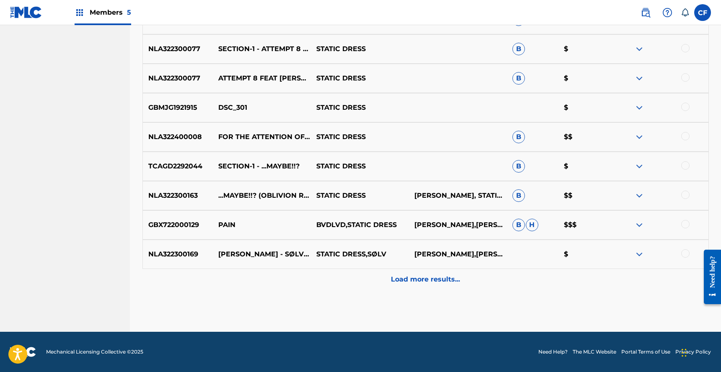
click at [428, 278] on p "Load more results..." at bounding box center [425, 279] width 69 height 10
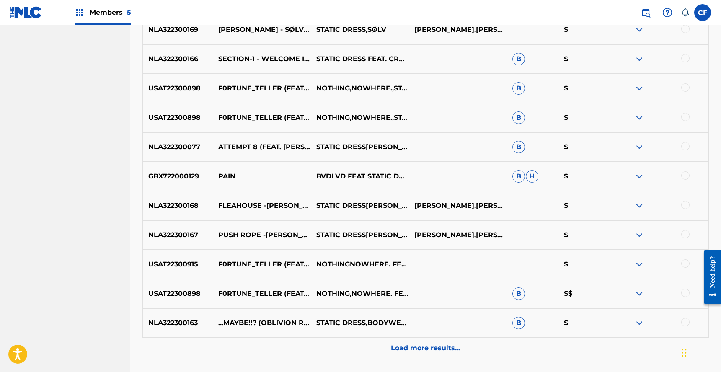
scroll to position [959, 0]
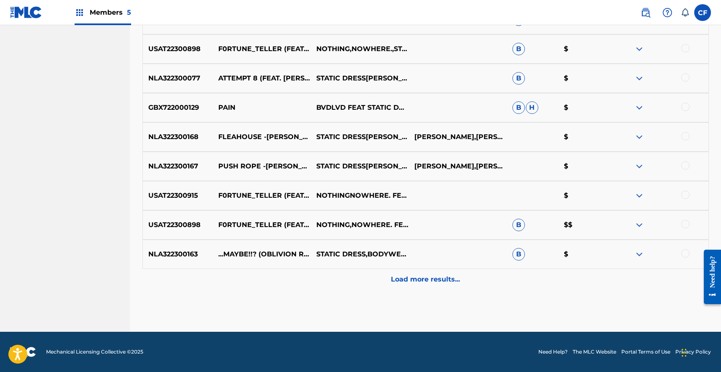
click at [417, 282] on p "Load more results..." at bounding box center [425, 279] width 69 height 10
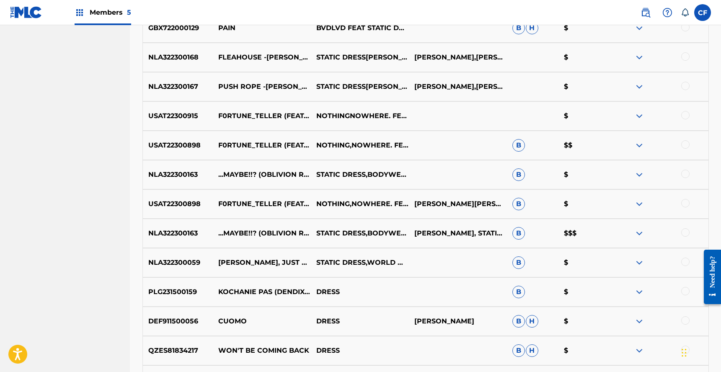
scroll to position [1053, 0]
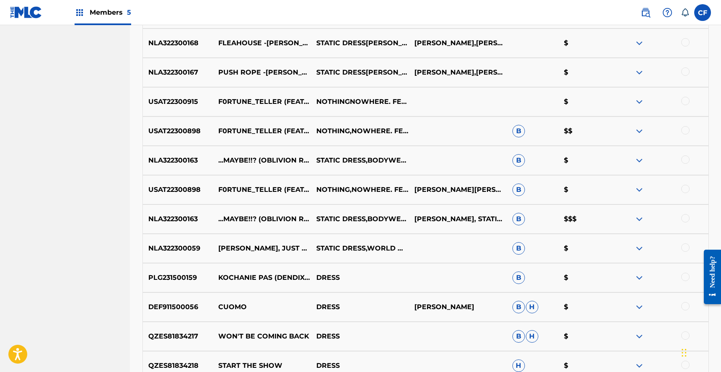
click at [642, 185] on img at bounding box center [639, 190] width 10 height 10
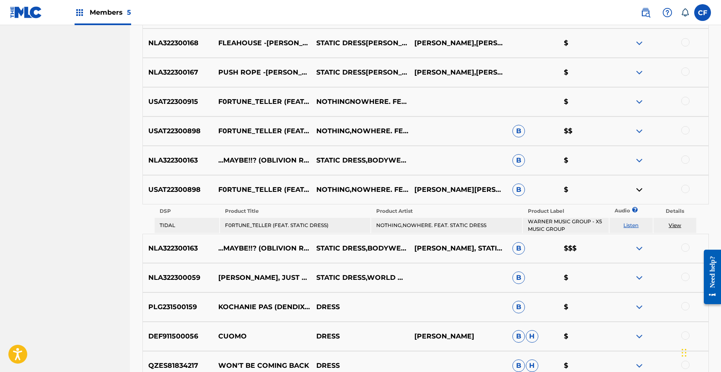
click at [642, 185] on img at bounding box center [639, 190] width 10 height 10
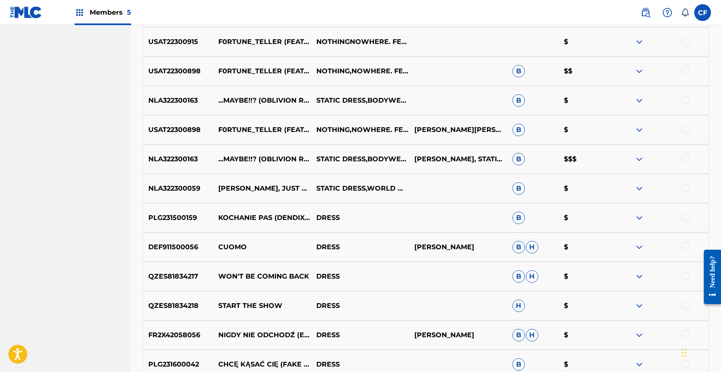
scroll to position [1252, 0]
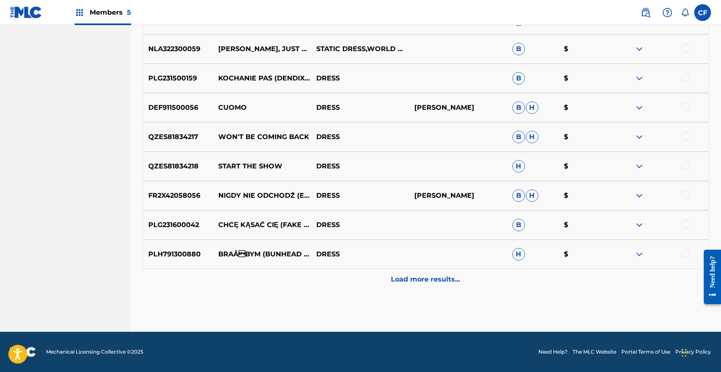
click at [386, 285] on div "Load more results..." at bounding box center [425, 279] width 566 height 21
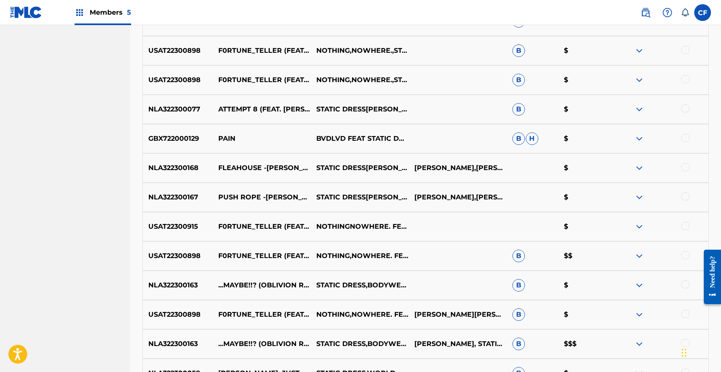
scroll to position [1016, 0]
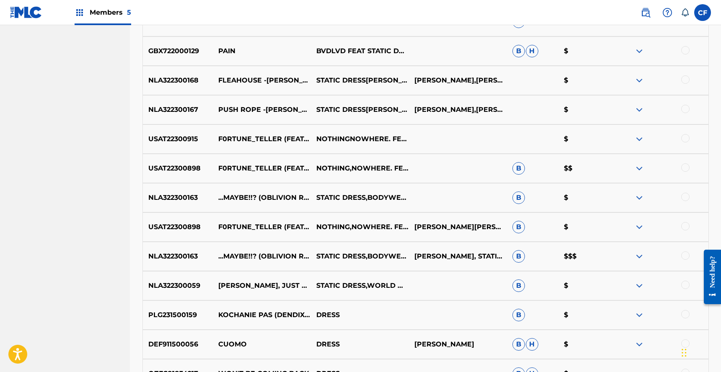
click at [638, 286] on img at bounding box center [639, 286] width 10 height 10
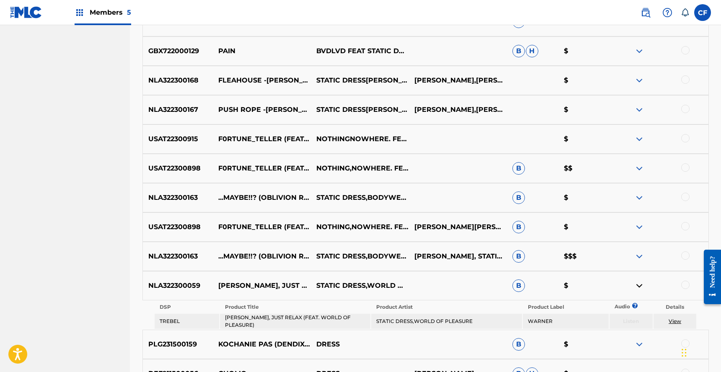
click at [638, 286] on img at bounding box center [639, 286] width 10 height 10
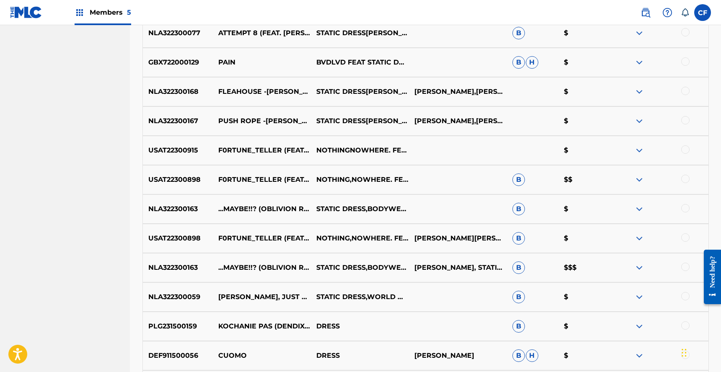
scroll to position [999, 0]
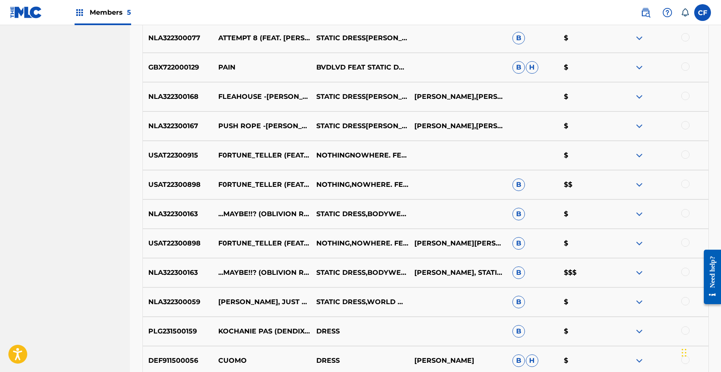
click at [637, 181] on img at bounding box center [639, 185] width 10 height 10
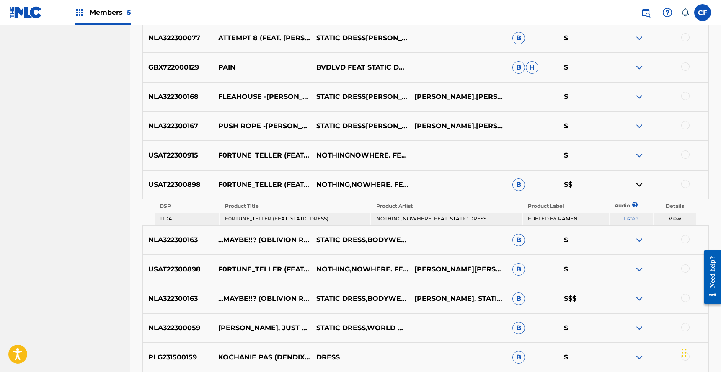
click at [637, 181] on img at bounding box center [639, 185] width 10 height 10
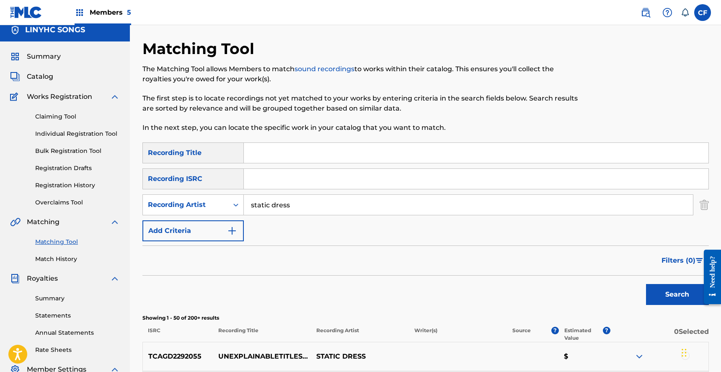
scroll to position [0, 0]
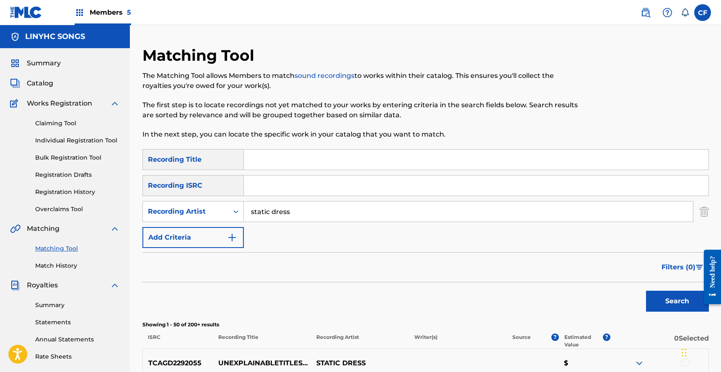
click at [409, 284] on div "Search" at bounding box center [425, 299] width 566 height 34
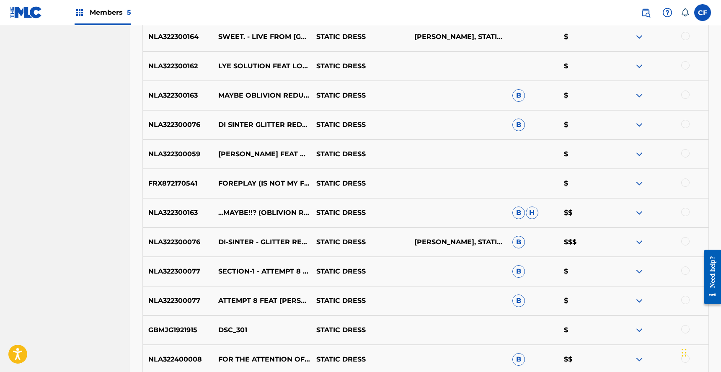
scroll to position [444, 0]
click at [640, 239] on img at bounding box center [639, 242] width 10 height 10
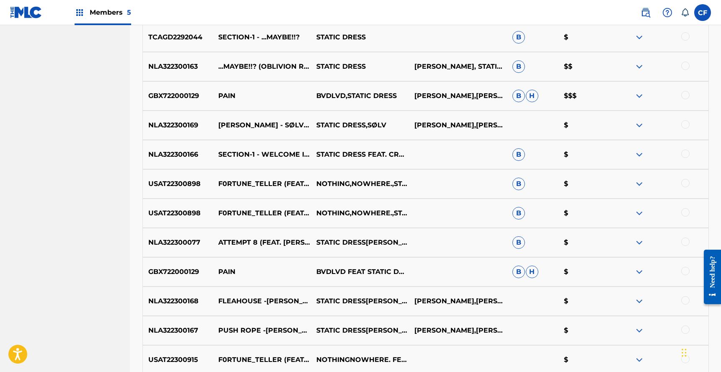
scroll to position [668, 0]
